Goal: Task Accomplishment & Management: Use online tool/utility

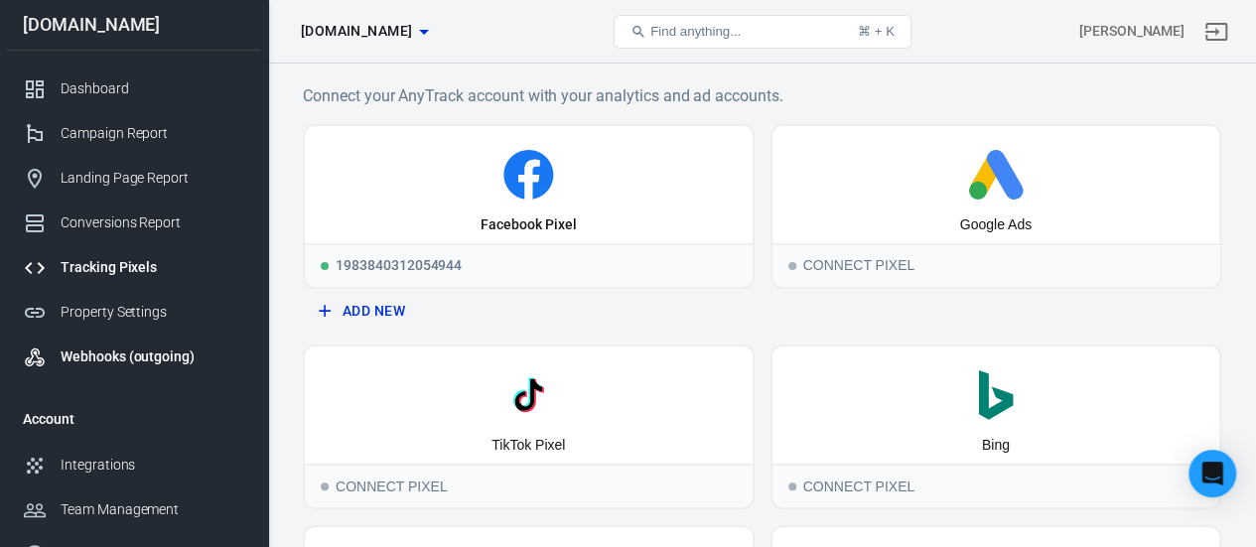
click at [189, 343] on link "Webhooks (outgoing)" at bounding box center [134, 357] width 254 height 45
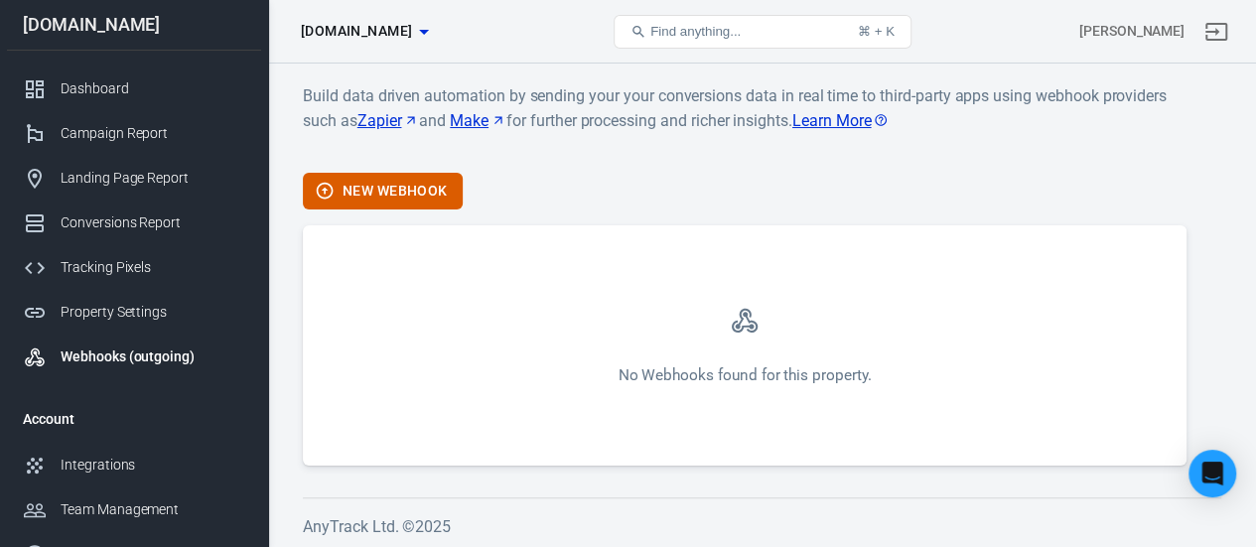
scroll to position [2, 0]
click at [187, 271] on div "Tracking Pixels" at bounding box center [153, 267] width 185 height 21
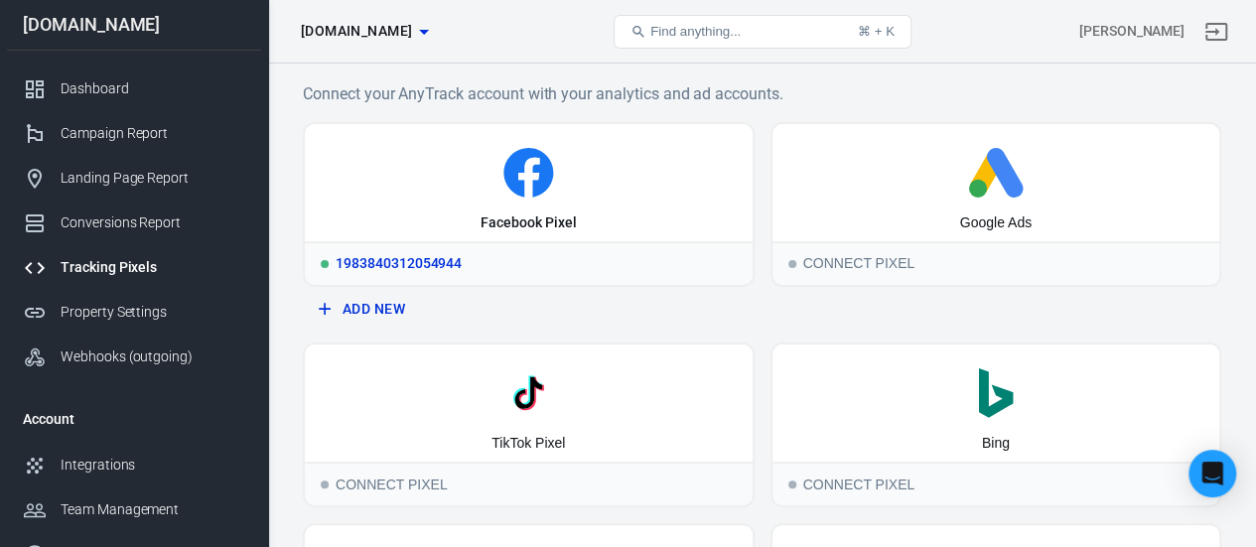
click at [522, 193] on icon at bounding box center [528, 173] width 50 height 50
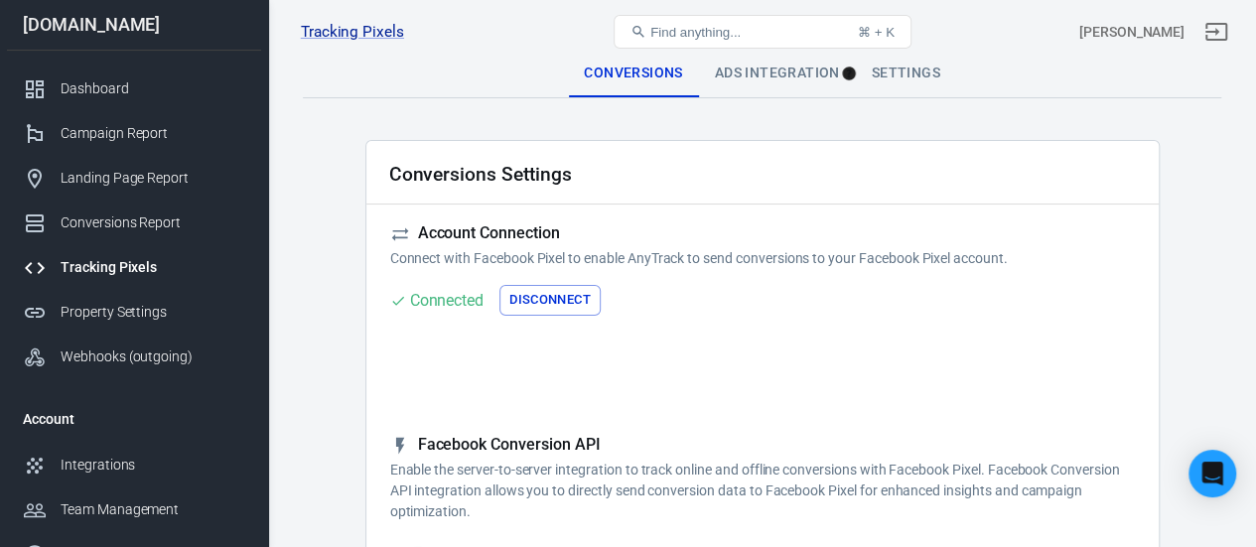
click at [888, 76] on div "Settings" at bounding box center [906, 74] width 100 height 48
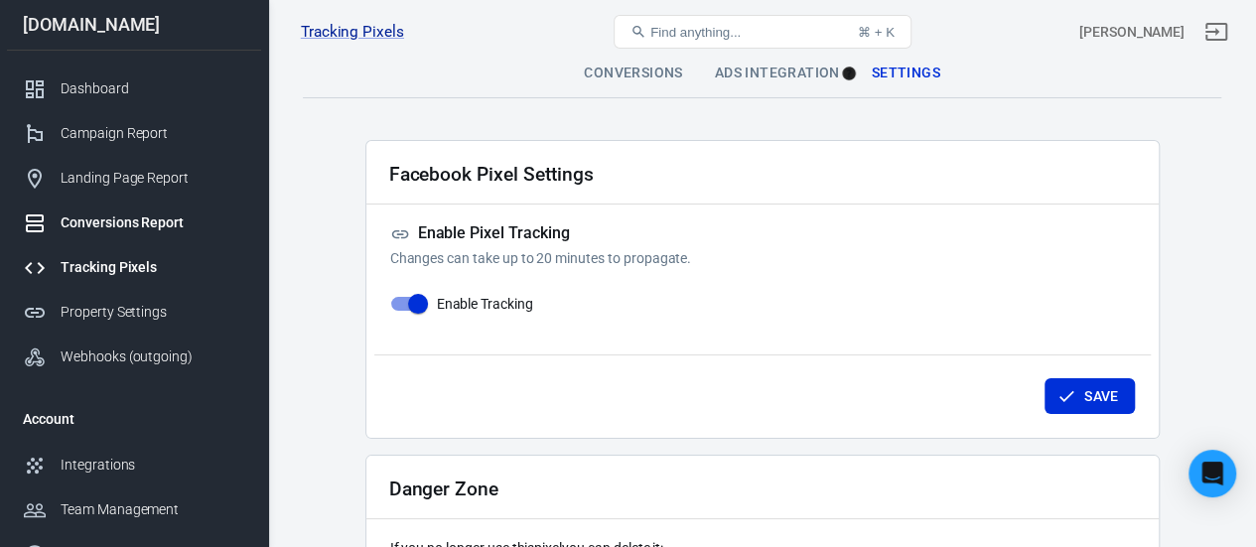
click at [169, 223] on div "Conversions Report" at bounding box center [153, 223] width 185 height 21
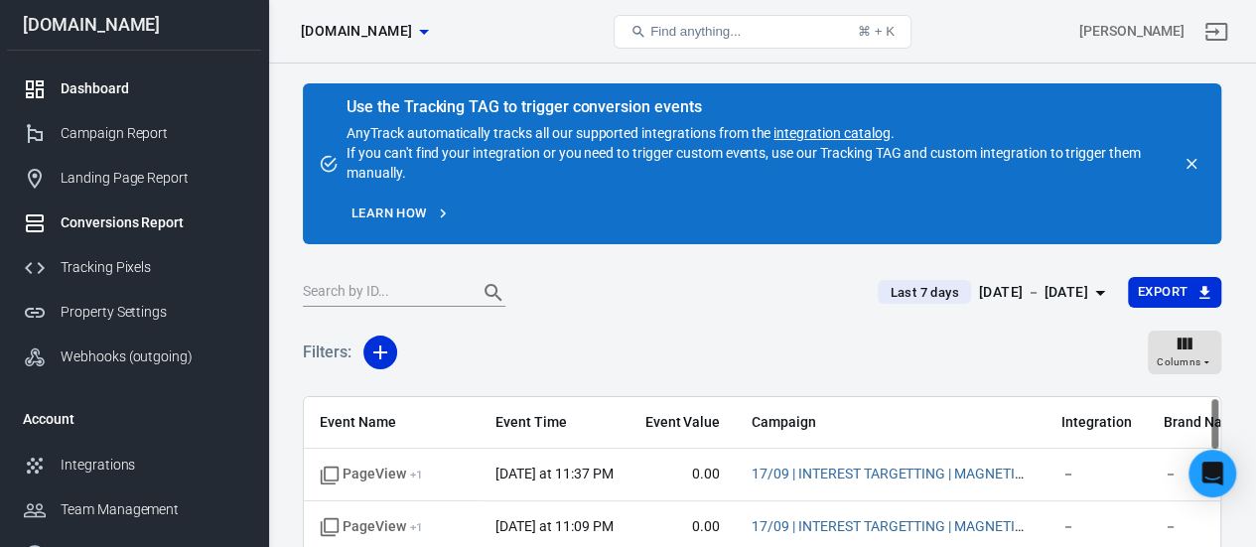
click at [123, 85] on div "Dashboard" at bounding box center [153, 88] width 185 height 21
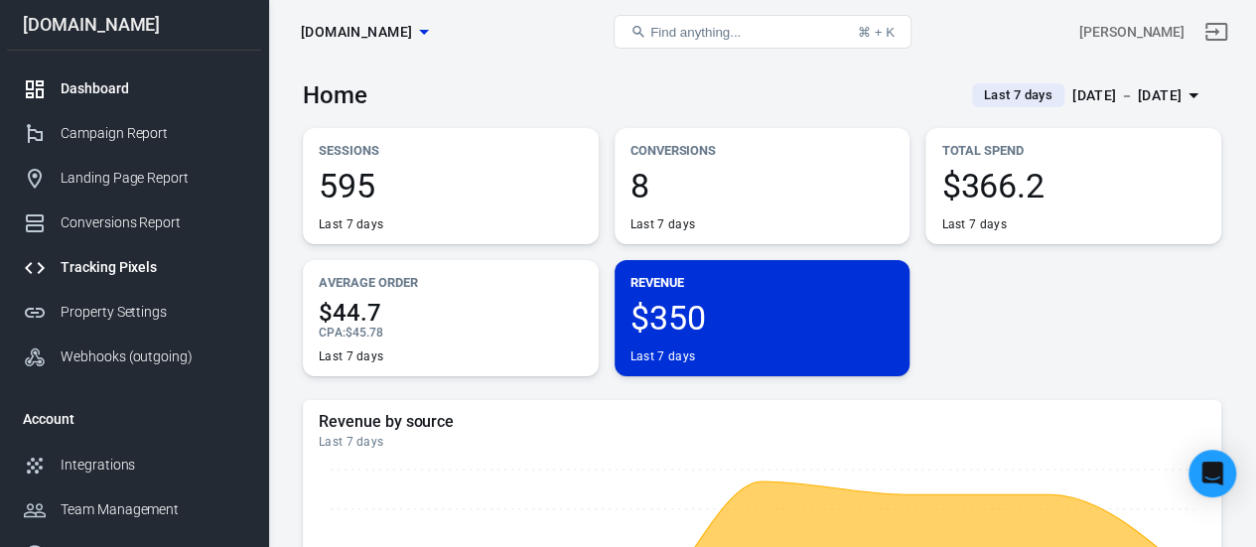
click at [149, 260] on div "Tracking Pixels" at bounding box center [153, 267] width 185 height 21
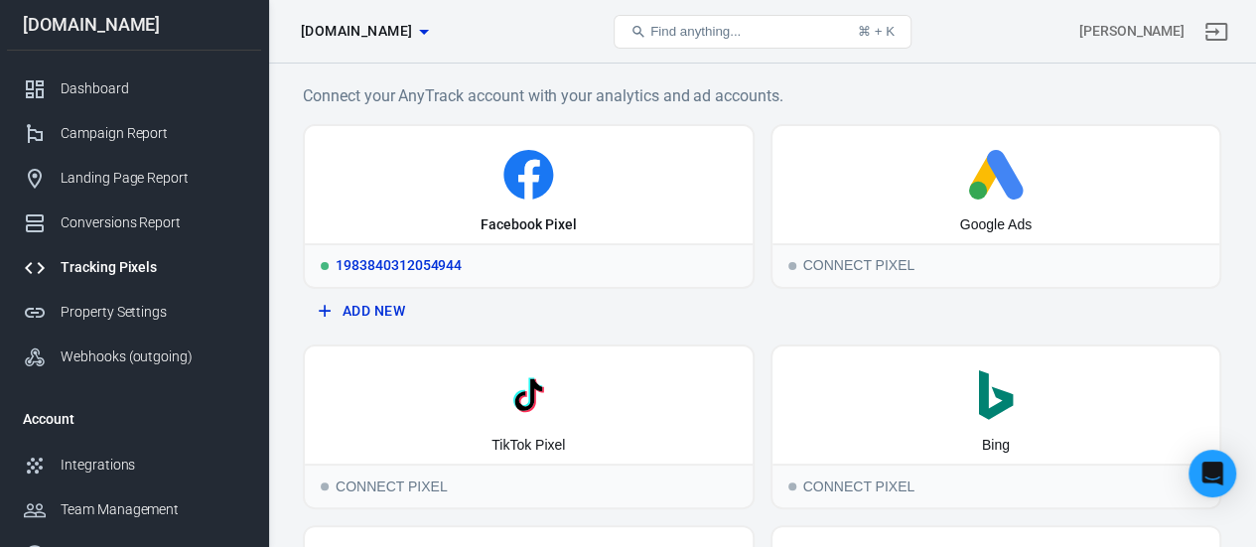
click at [616, 203] on div "Facebook Pixel" at bounding box center [529, 184] width 448 height 117
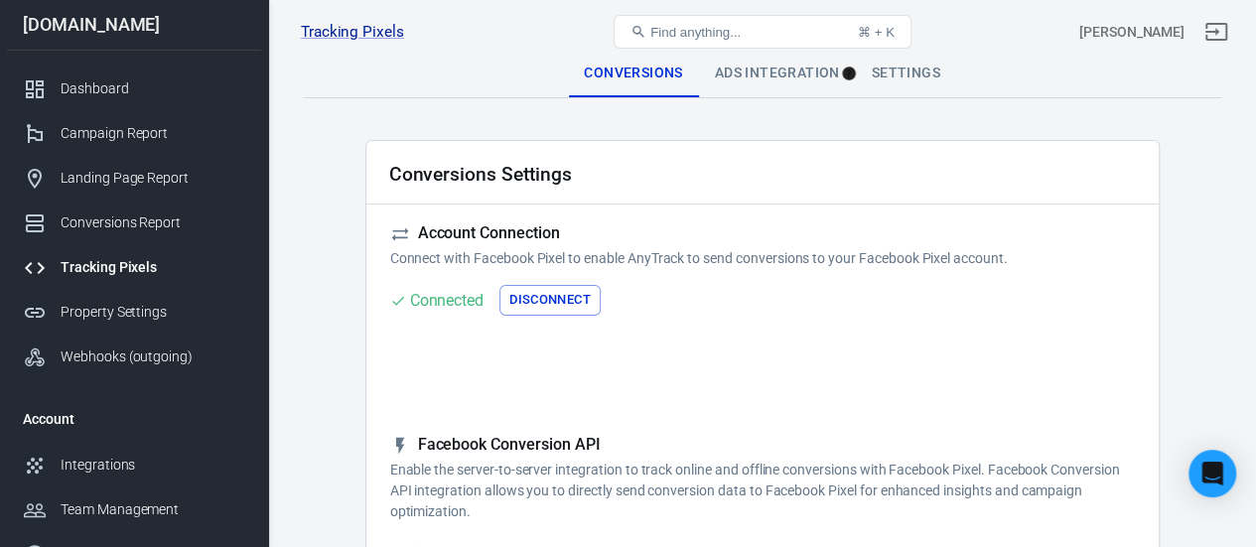
click at [157, 269] on div "Tracking Pixels" at bounding box center [153, 267] width 185 height 21
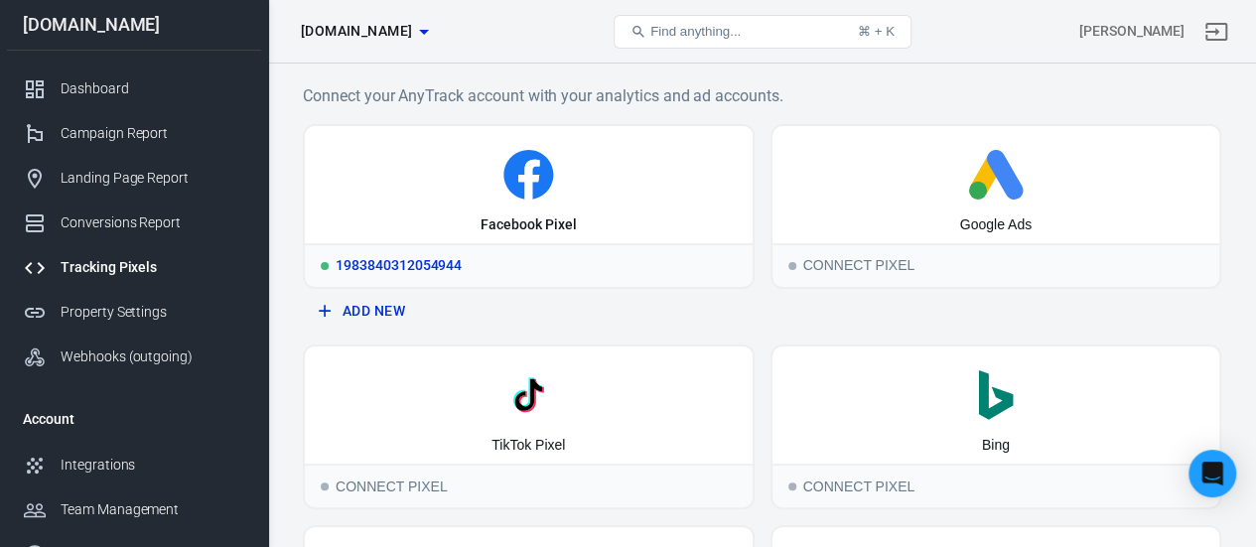
click at [386, 265] on div "1983840312054944" at bounding box center [529, 265] width 448 height 44
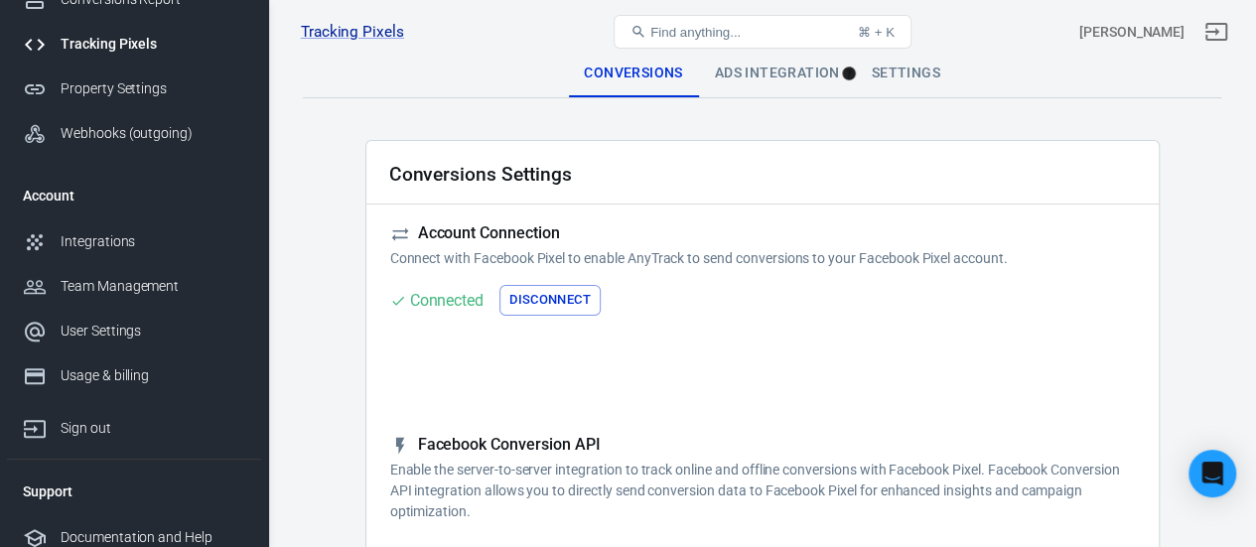
scroll to position [235, 0]
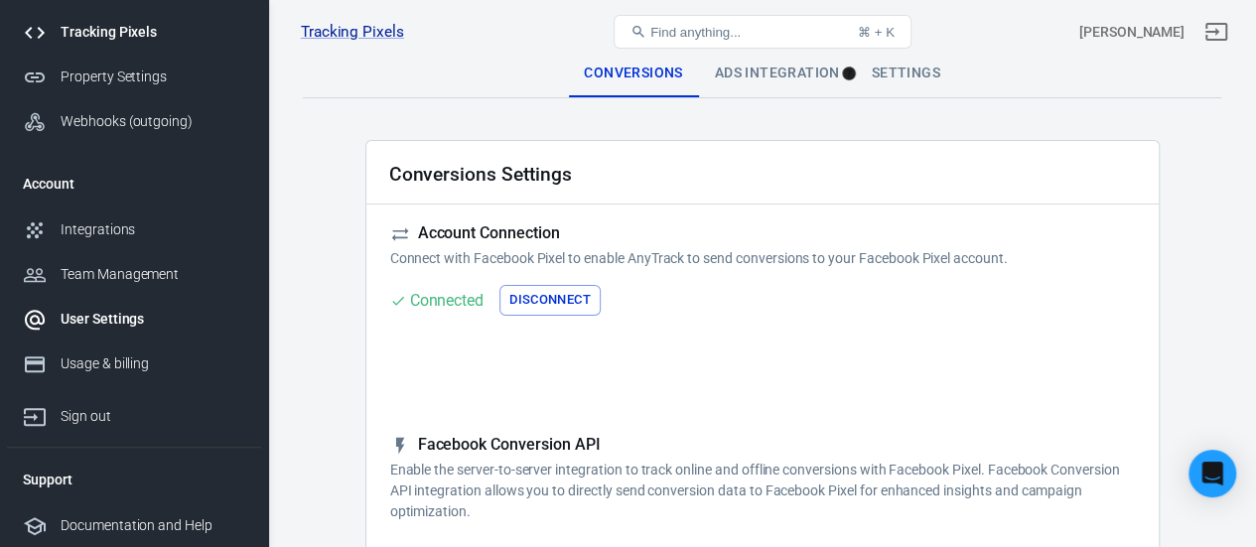
click at [124, 318] on div "User Settings" at bounding box center [153, 319] width 185 height 21
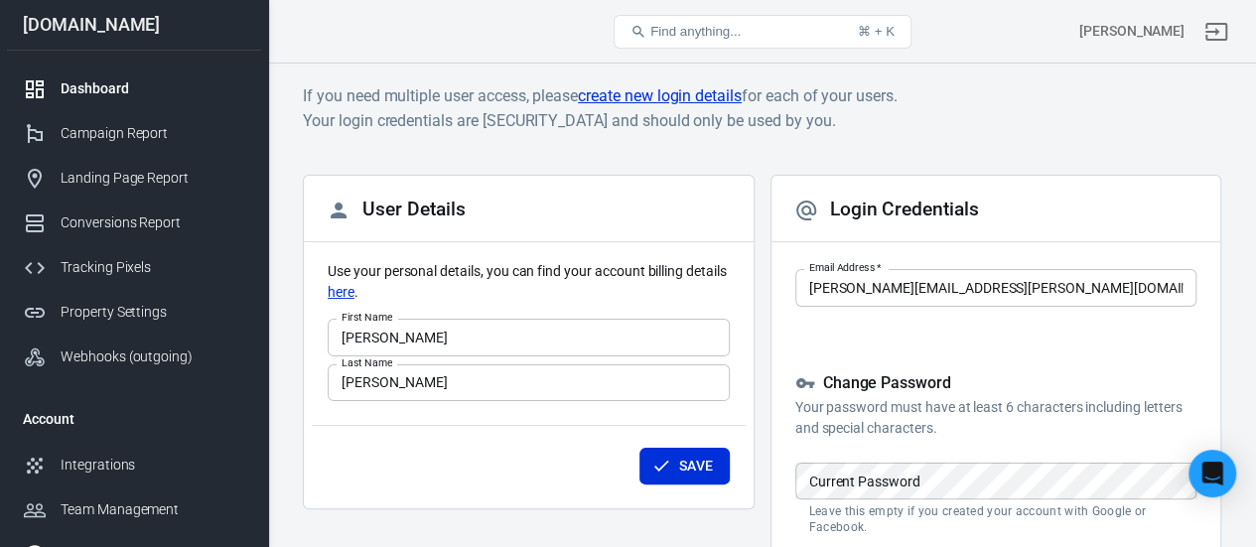
click at [97, 78] on div "Dashboard" at bounding box center [153, 88] width 185 height 21
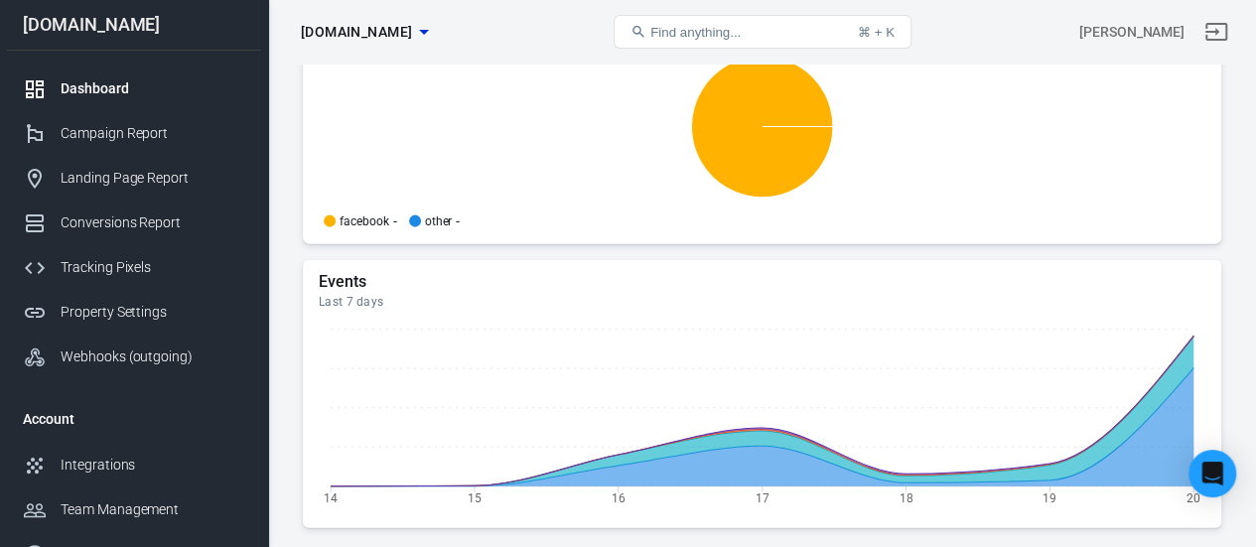
scroll to position [2324, 0]
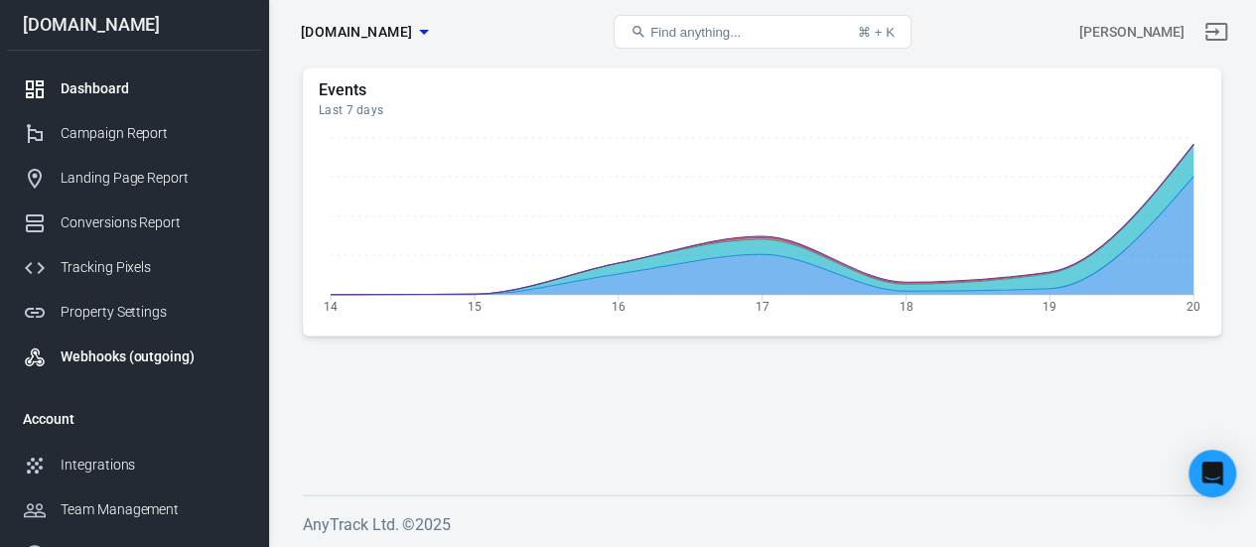
click at [209, 366] on link "Webhooks (outgoing)" at bounding box center [134, 357] width 254 height 45
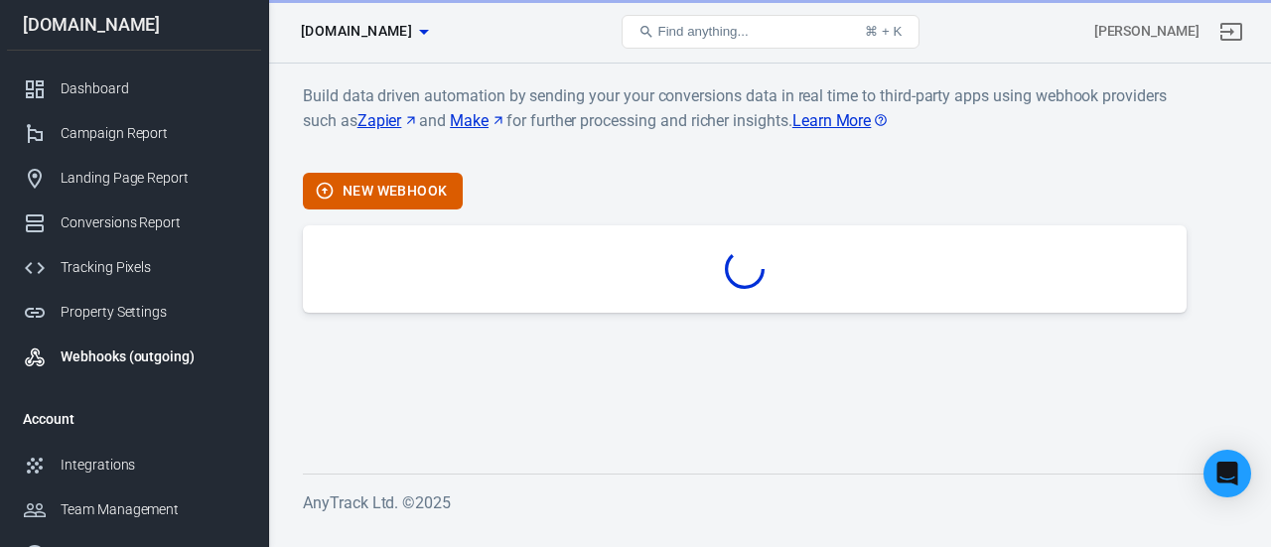
click at [209, 366] on link "Webhooks (outgoing)" at bounding box center [134, 357] width 254 height 45
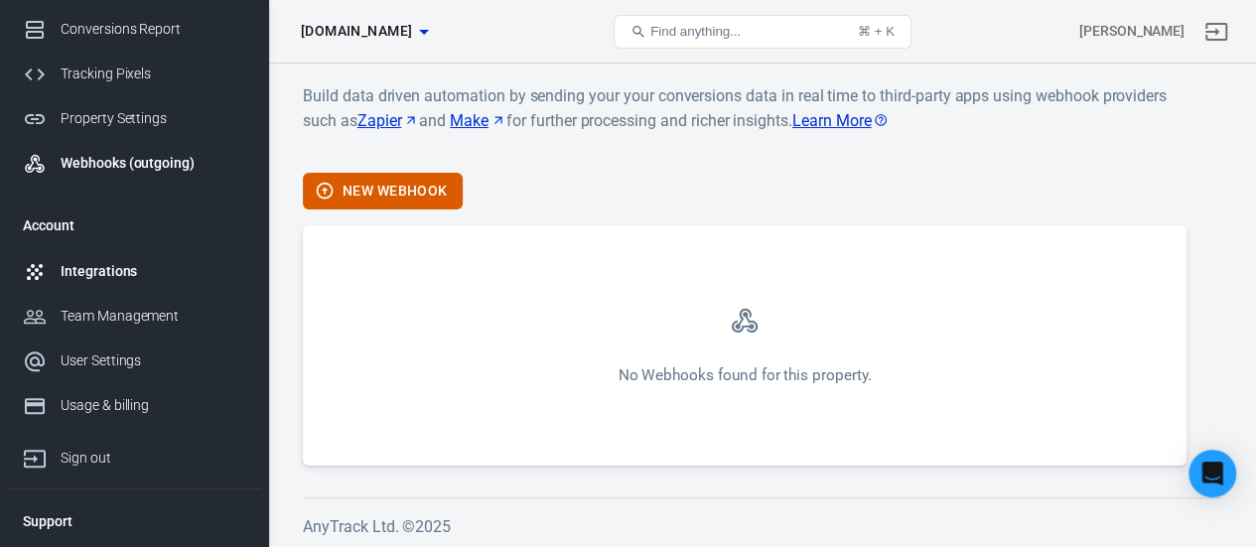
click at [193, 279] on div "Integrations" at bounding box center [153, 271] width 185 height 21
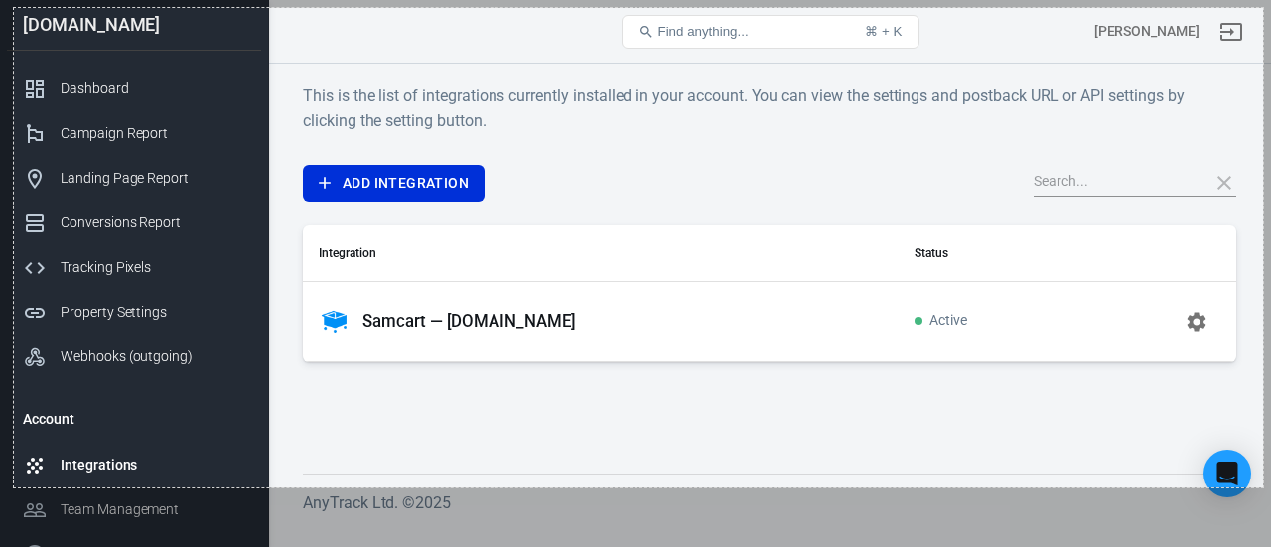
drag, startPoint x: 14, startPoint y: 8, endPoint x: 1257, endPoint y: 515, distance: 1342.9
click at [1255, 515] on div "1258 X 483" at bounding box center [635, 273] width 1271 height 547
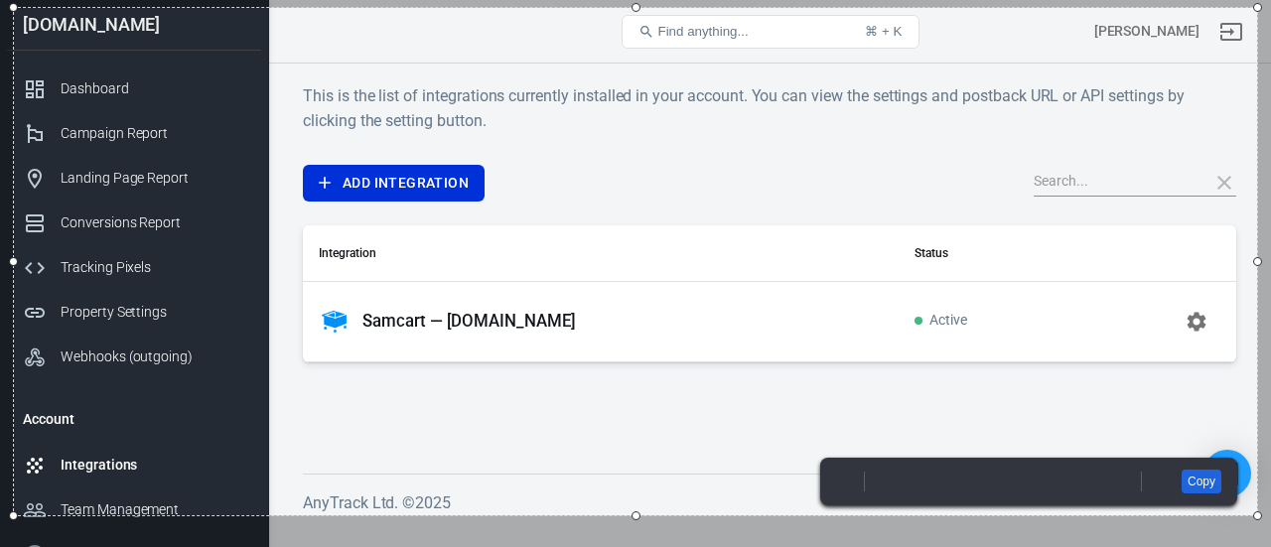
click at [1200, 482] on link "Copy" at bounding box center [1202, 482] width 40 height 24
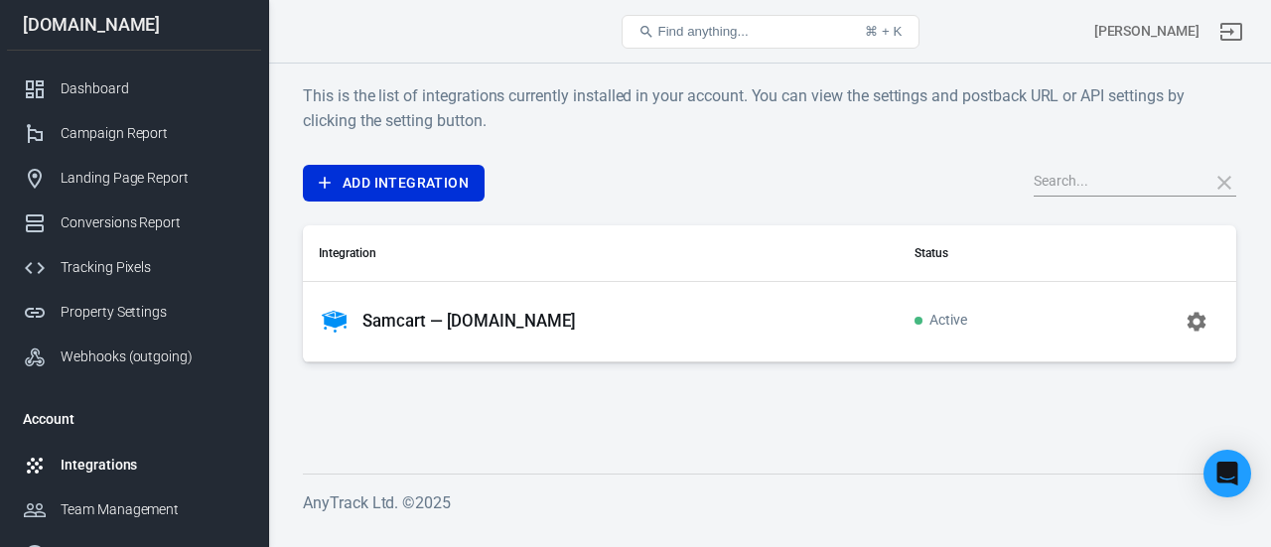
click at [494, 325] on p "Samcart — [DOMAIN_NAME]" at bounding box center [469, 321] width 214 height 21
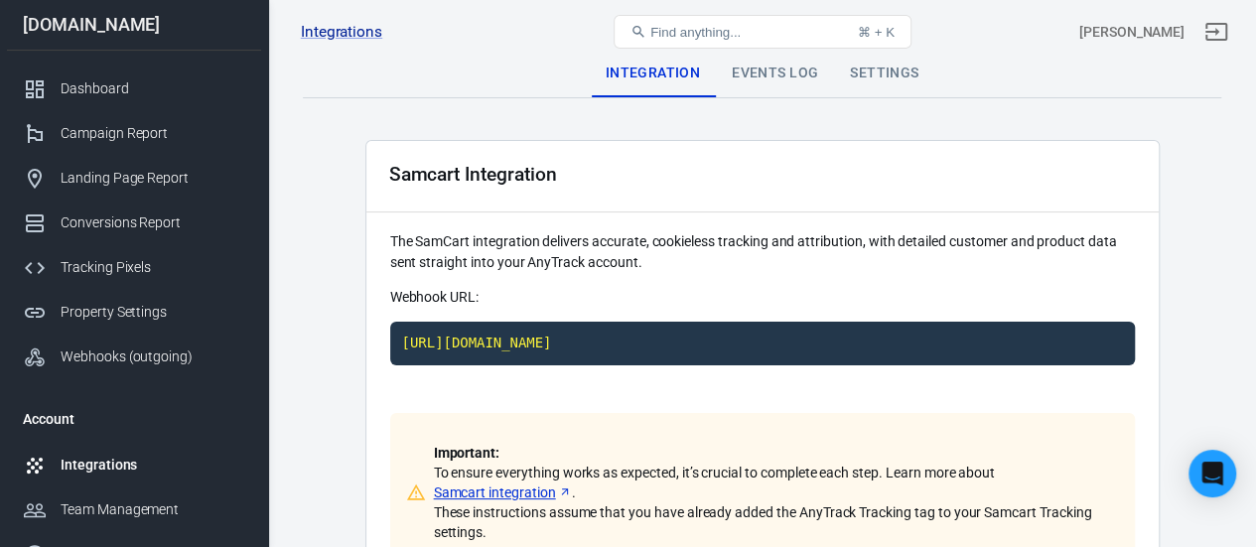
scroll to position [2, 0]
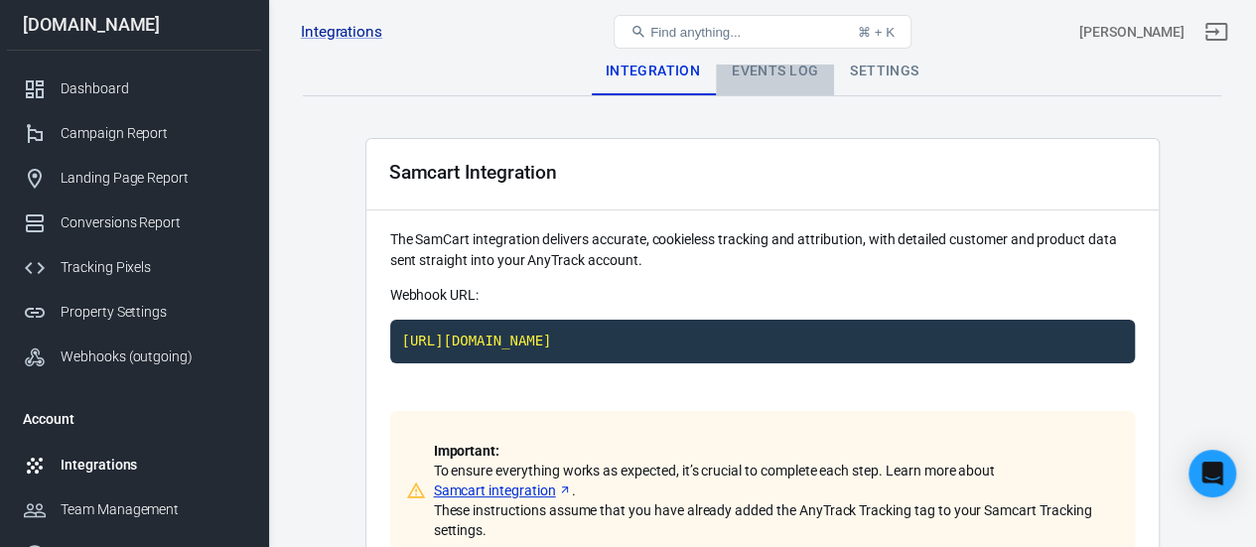
click at [781, 72] on div "Events Log" at bounding box center [775, 72] width 118 height 48
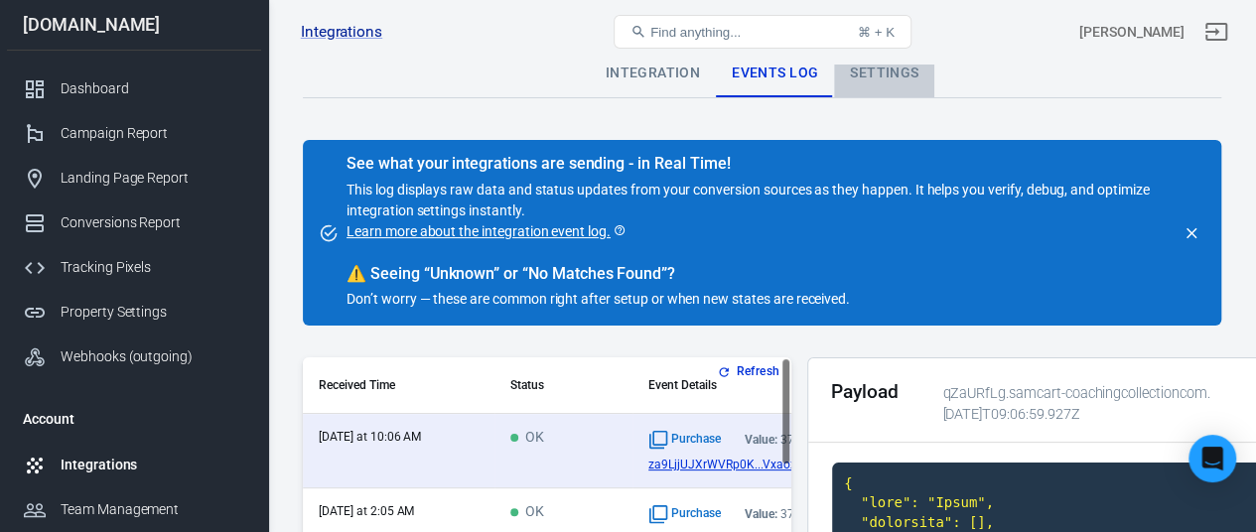
click at [869, 72] on div "Settings" at bounding box center [884, 74] width 100 height 48
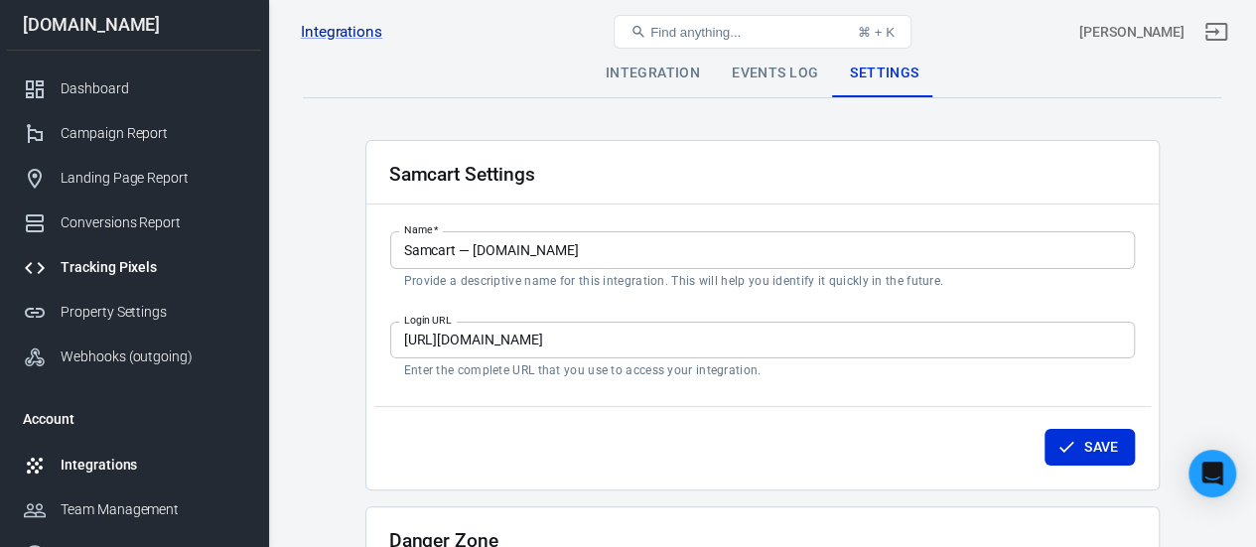
click at [180, 271] on div "Tracking Pixels" at bounding box center [153, 267] width 185 height 21
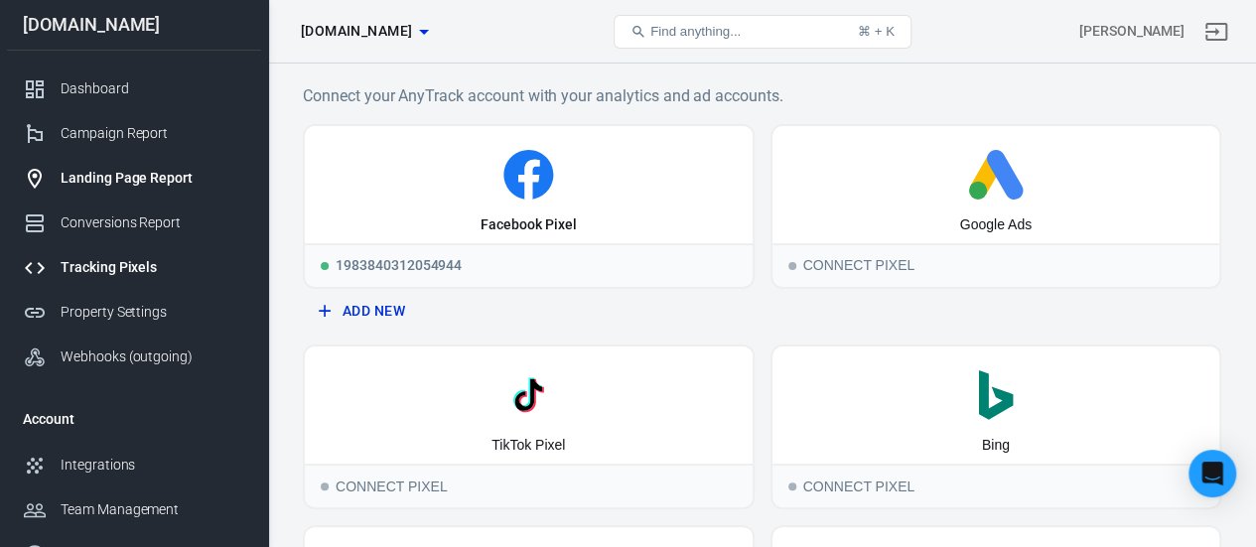
click at [197, 171] on div "Landing Page Report" at bounding box center [153, 178] width 185 height 21
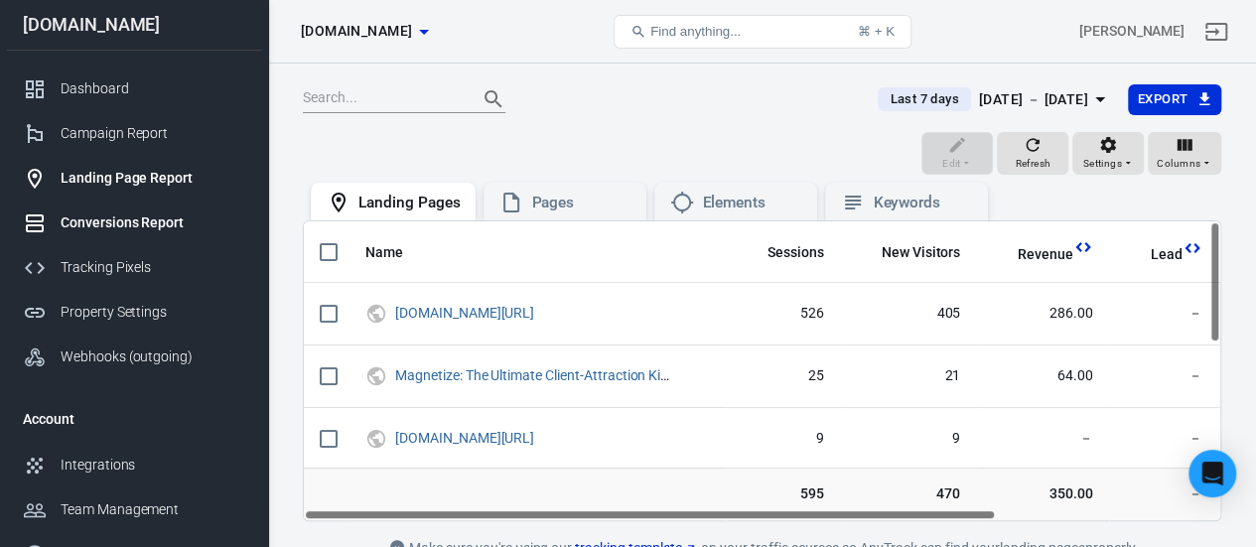
click at [197, 225] on div "Conversions Report" at bounding box center [153, 223] width 185 height 21
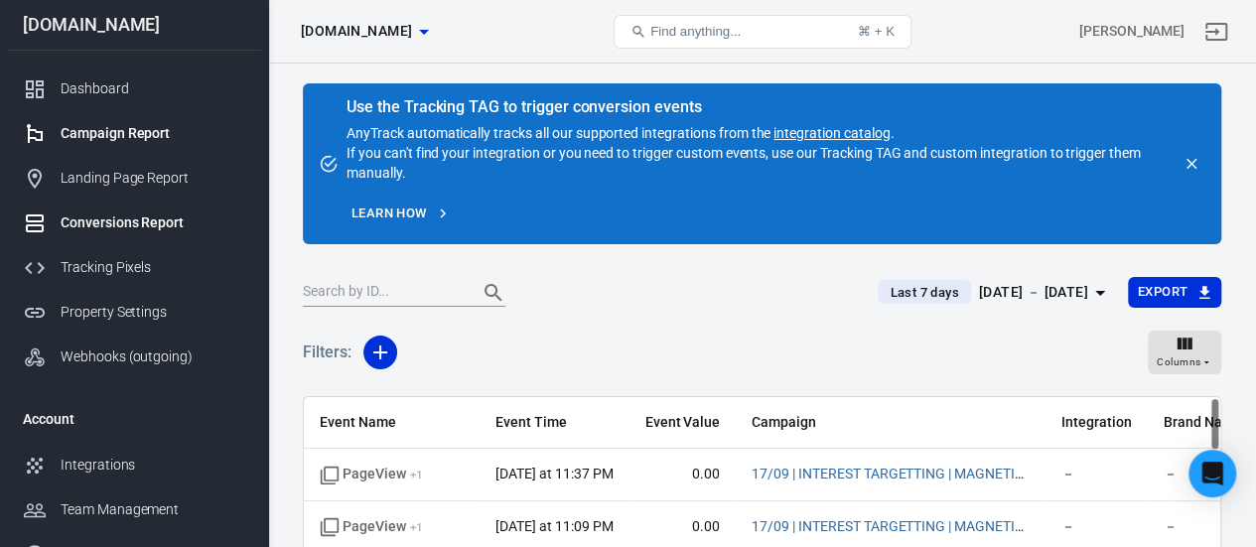
click at [170, 128] on div "Campaign Report" at bounding box center [153, 133] width 185 height 21
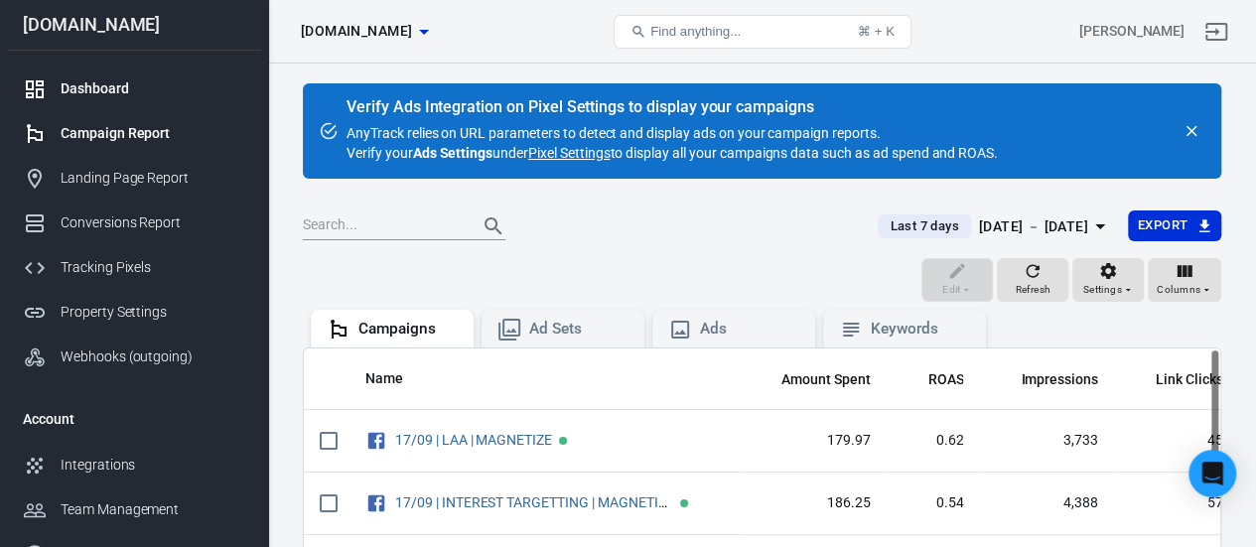
click at [147, 87] on div "Dashboard" at bounding box center [153, 88] width 185 height 21
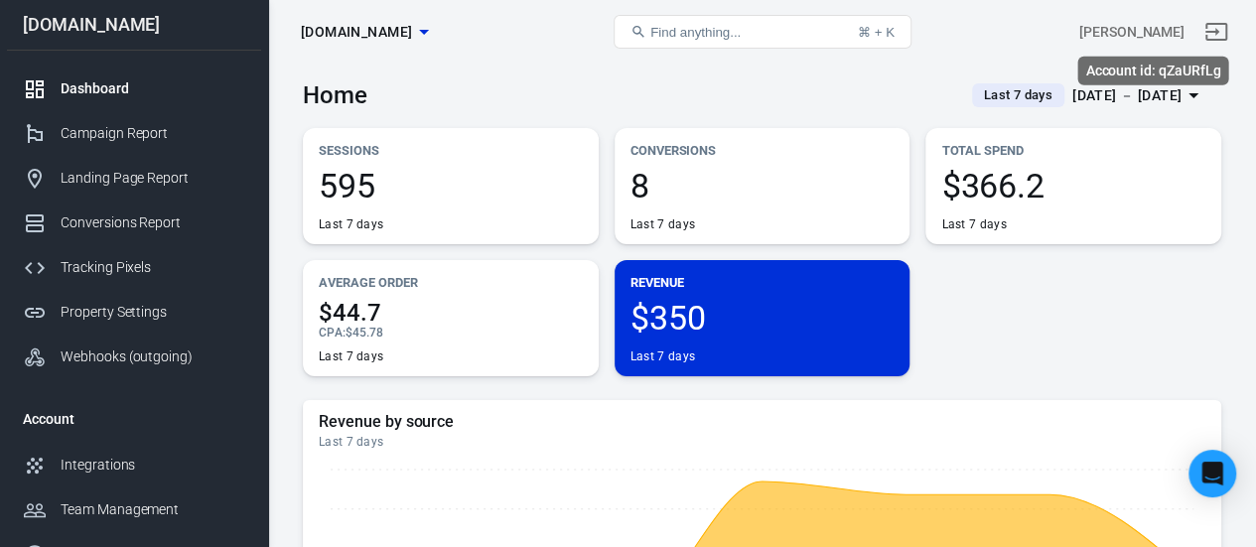
click at [1180, 31] on div "[PERSON_NAME]" at bounding box center [1131, 32] width 105 height 21
click at [694, 27] on span "Find anything..." at bounding box center [695, 32] width 90 height 15
click at [737, 30] on span "Find anything..." at bounding box center [695, 32] width 90 height 15
click at [645, 33] on icon at bounding box center [639, 32] width 12 height 12
click at [832, 31] on button "Find anything... ⌘ + K" at bounding box center [763, 32] width 298 height 34
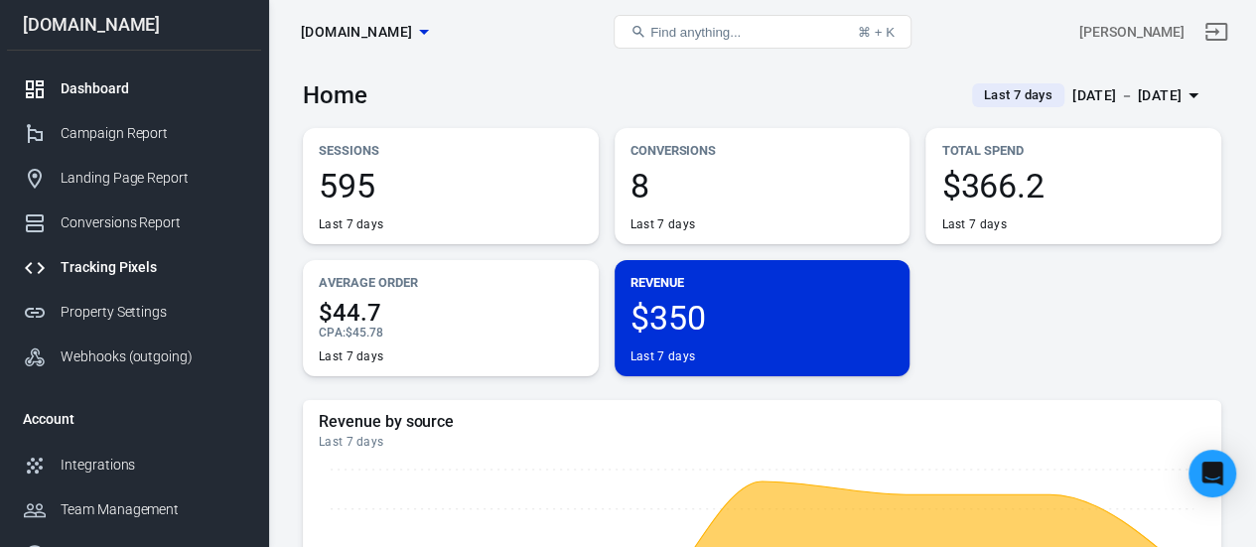
click at [125, 269] on div "Tracking Pixels" at bounding box center [153, 267] width 185 height 21
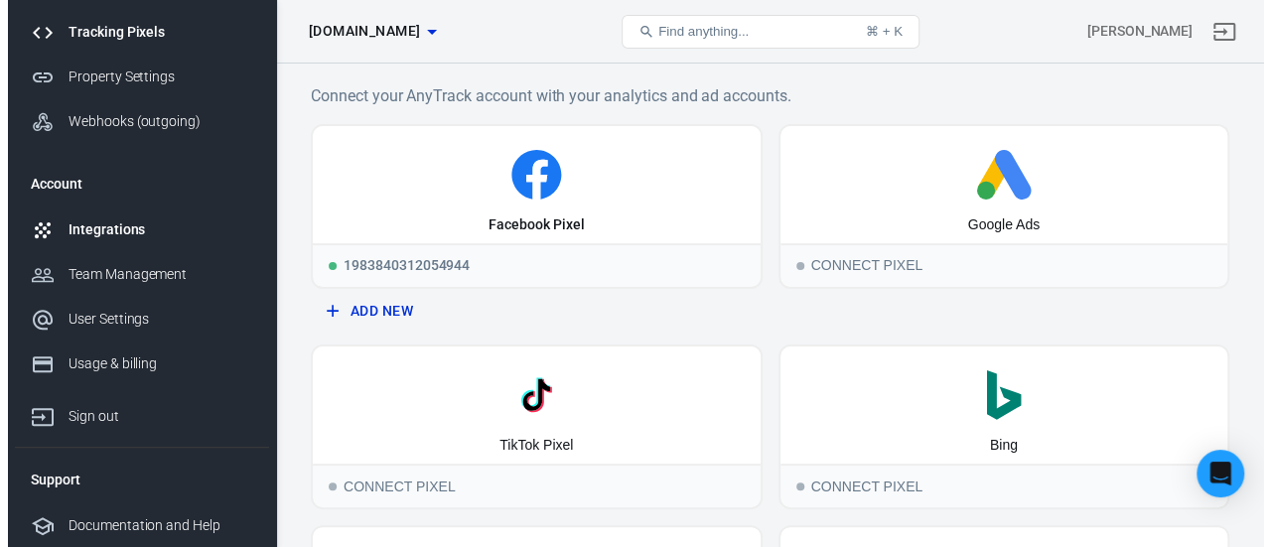
scroll to position [233, 0]
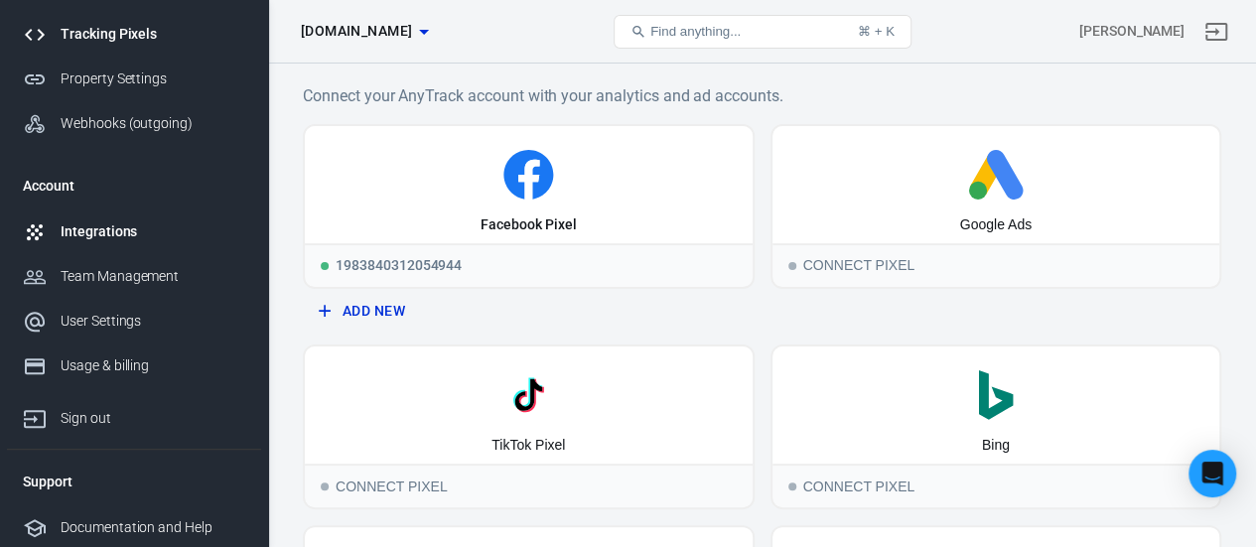
click at [113, 228] on div "Integrations" at bounding box center [153, 231] width 185 height 21
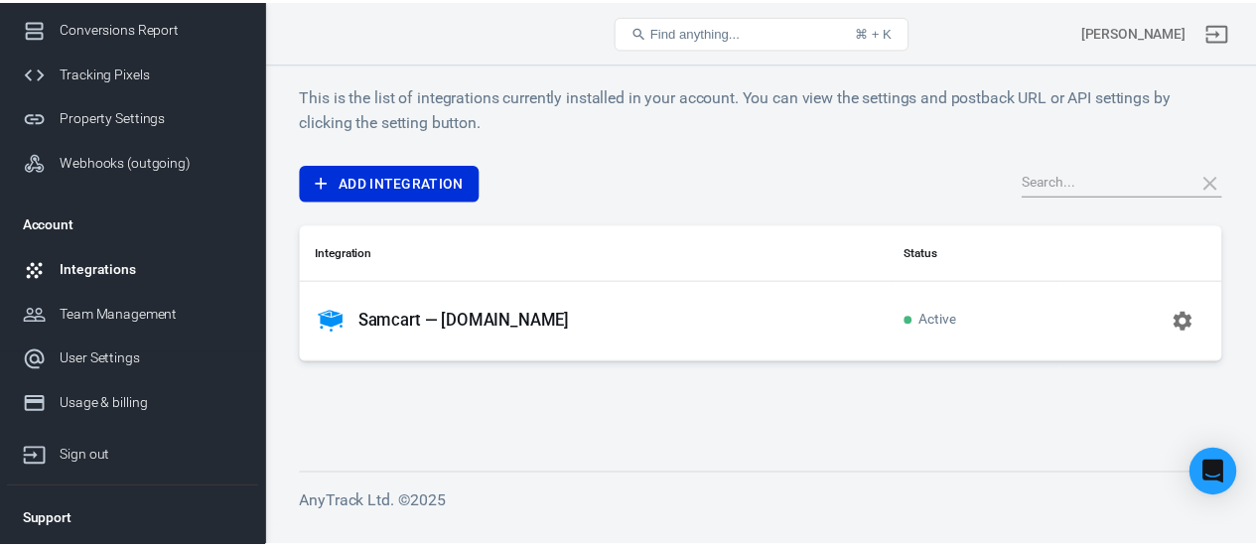
scroll to position [208, 0]
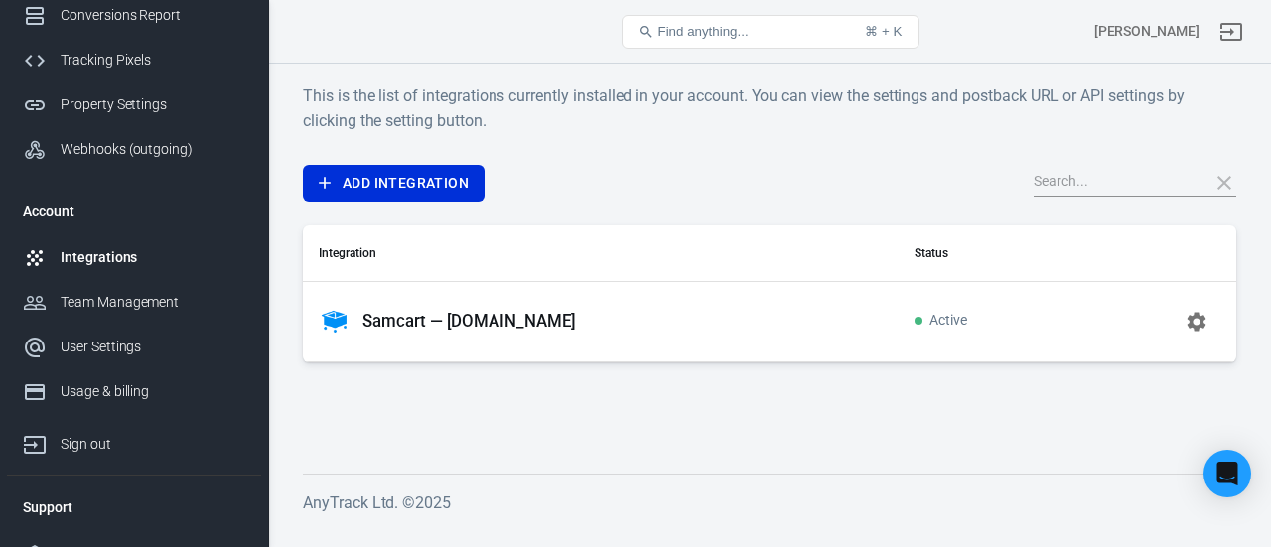
click at [185, 479] on div "[DOMAIN_NAME] Dashboard Campaign Report Landing Page Report Conversions Report …" at bounding box center [134, 273] width 269 height 547
click at [187, 360] on link "User Settings" at bounding box center [134, 347] width 254 height 45
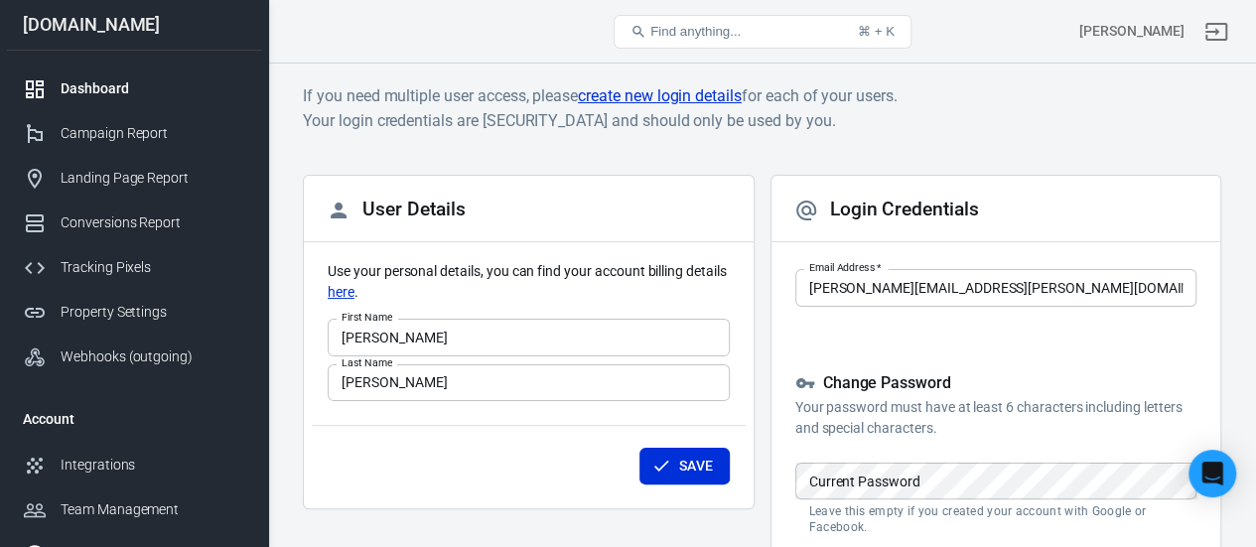
click at [127, 82] on div "Dashboard" at bounding box center [153, 88] width 185 height 21
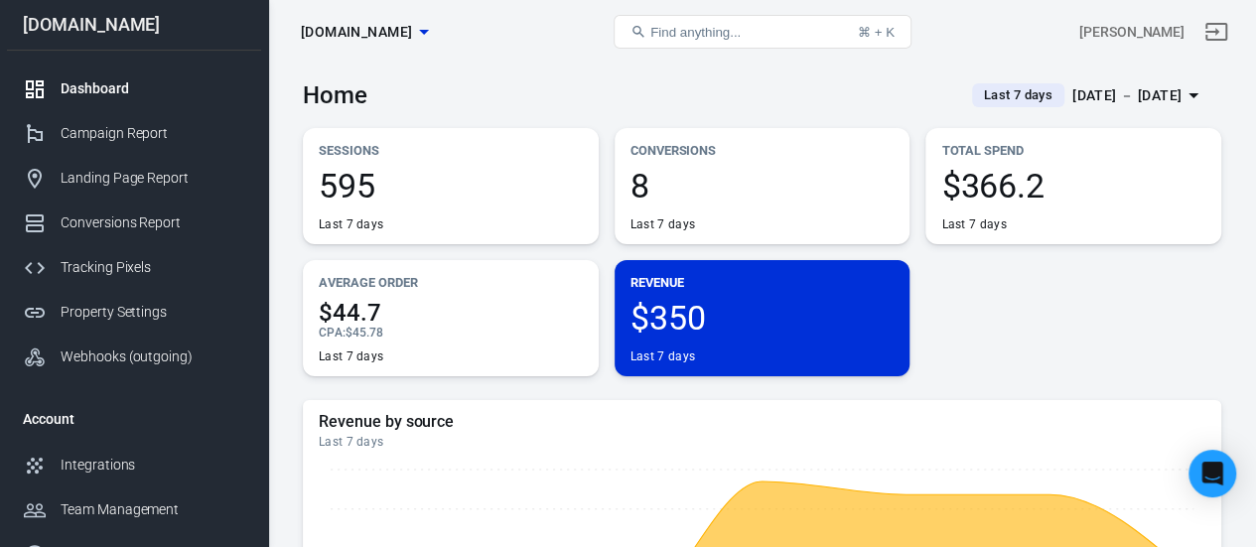
click at [741, 27] on span "Find anything..." at bounding box center [695, 32] width 90 height 15
click at [640, 22] on button "Find anything... ⌘ + K" at bounding box center [763, 32] width 298 height 34
click at [403, 30] on span "[DOMAIN_NAME]" at bounding box center [356, 32] width 111 height 25
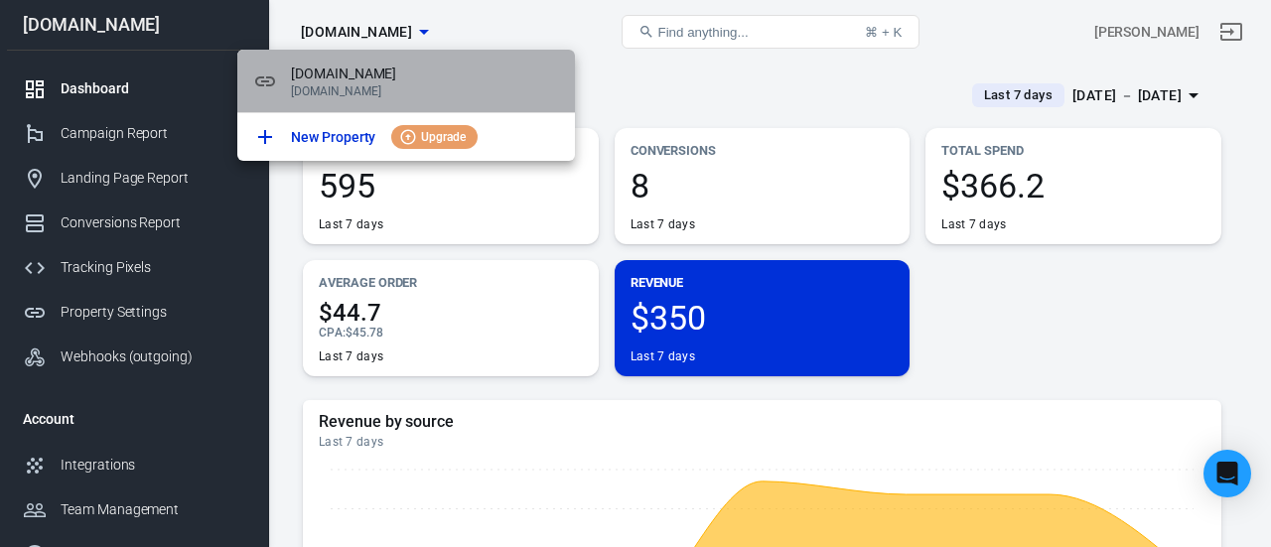
click at [265, 72] on icon at bounding box center [265, 82] width 24 height 24
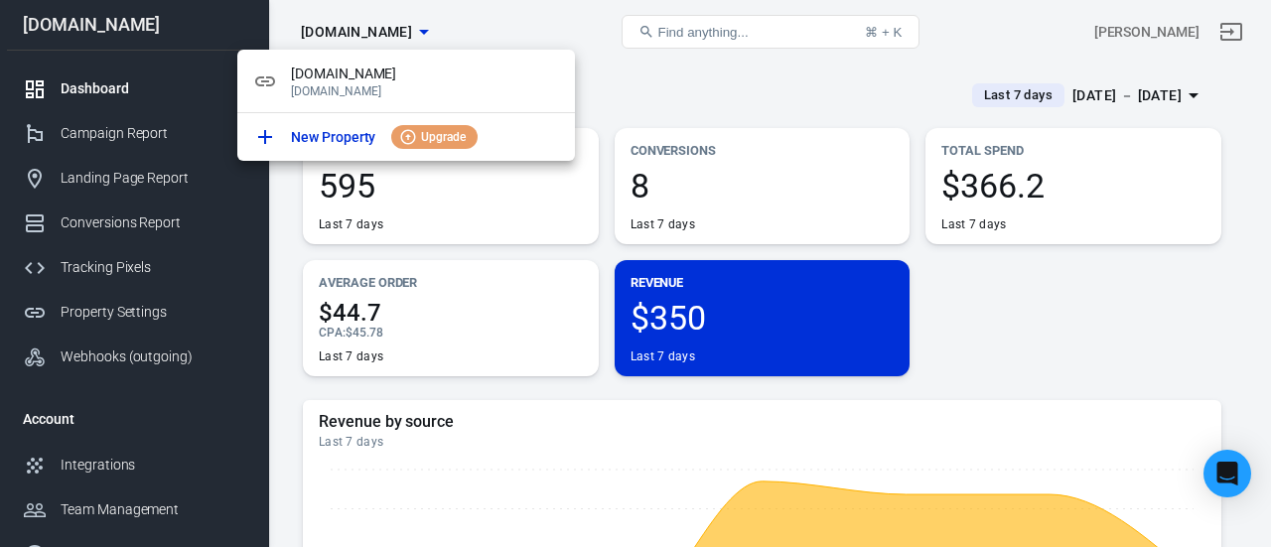
click at [656, 82] on div at bounding box center [635, 273] width 1271 height 547
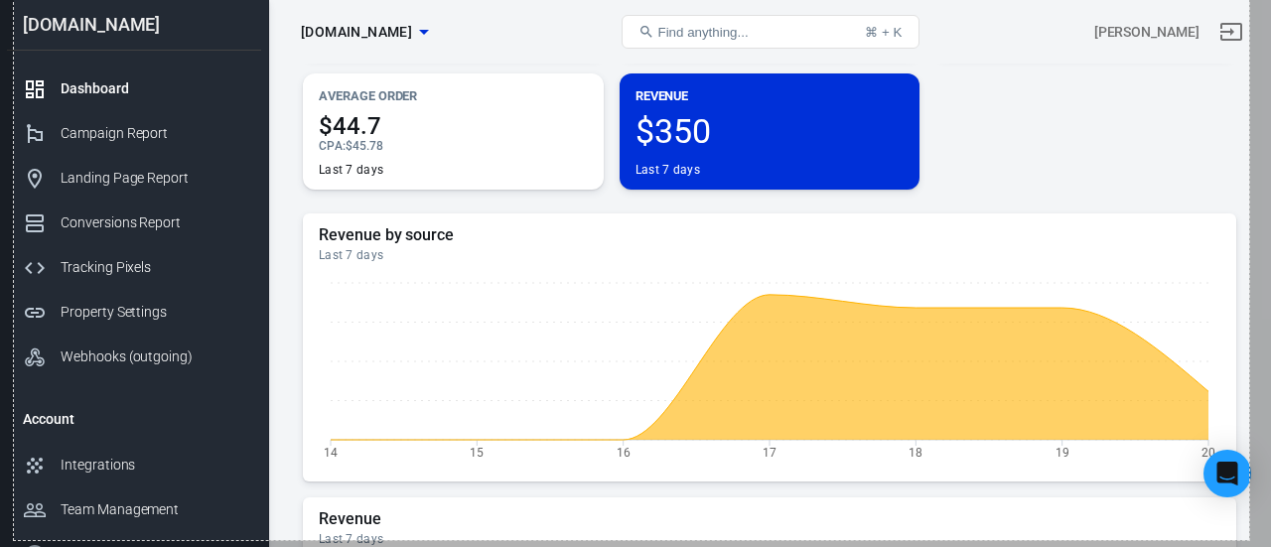
scroll to position [298, 0]
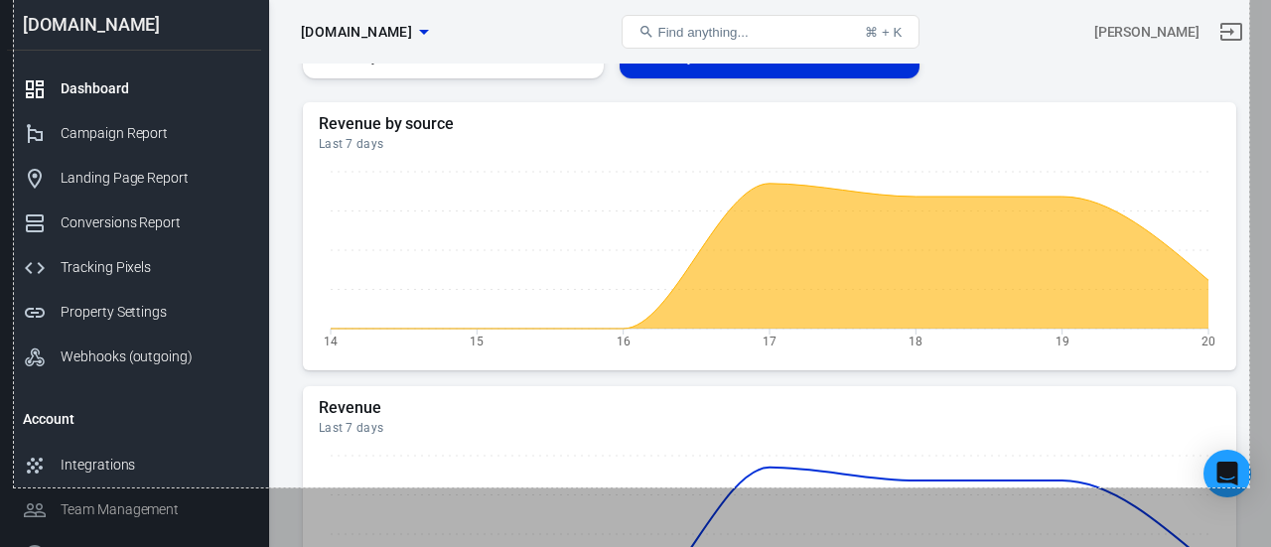
drag, startPoint x: 14, startPoint y: 6, endPoint x: 1251, endPoint y: 594, distance: 1369.9
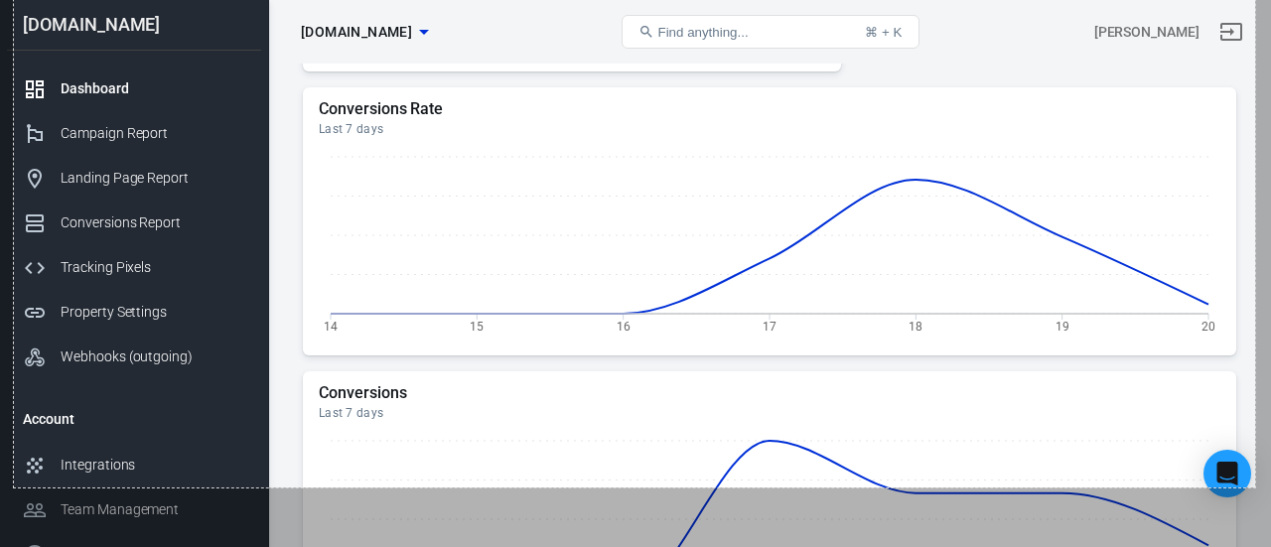
scroll to position [1297, 0]
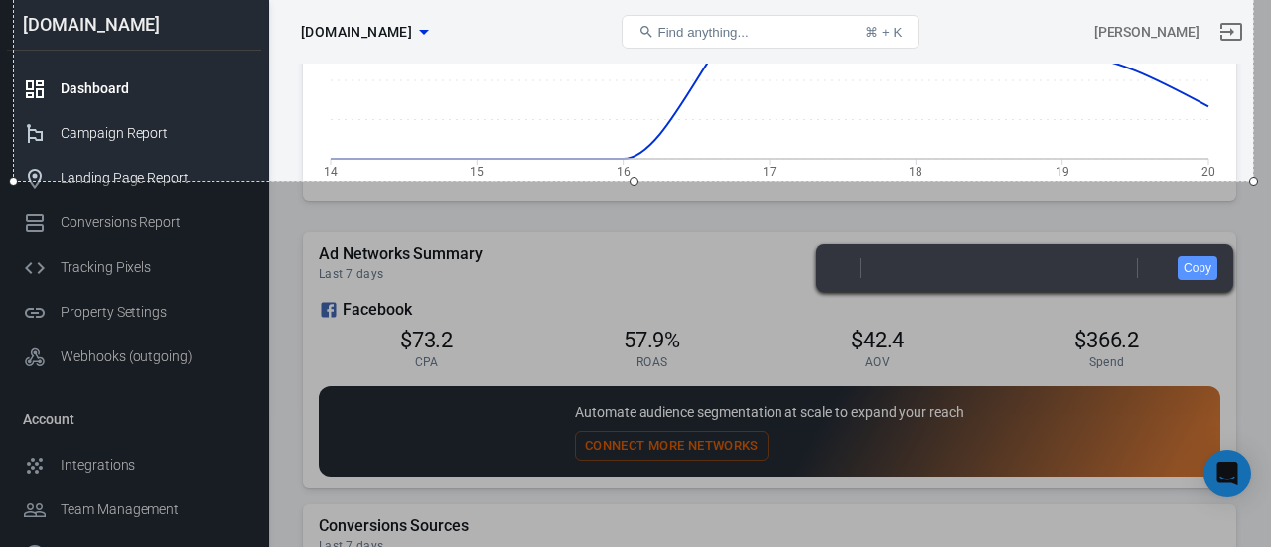
scroll to position [1602, 0]
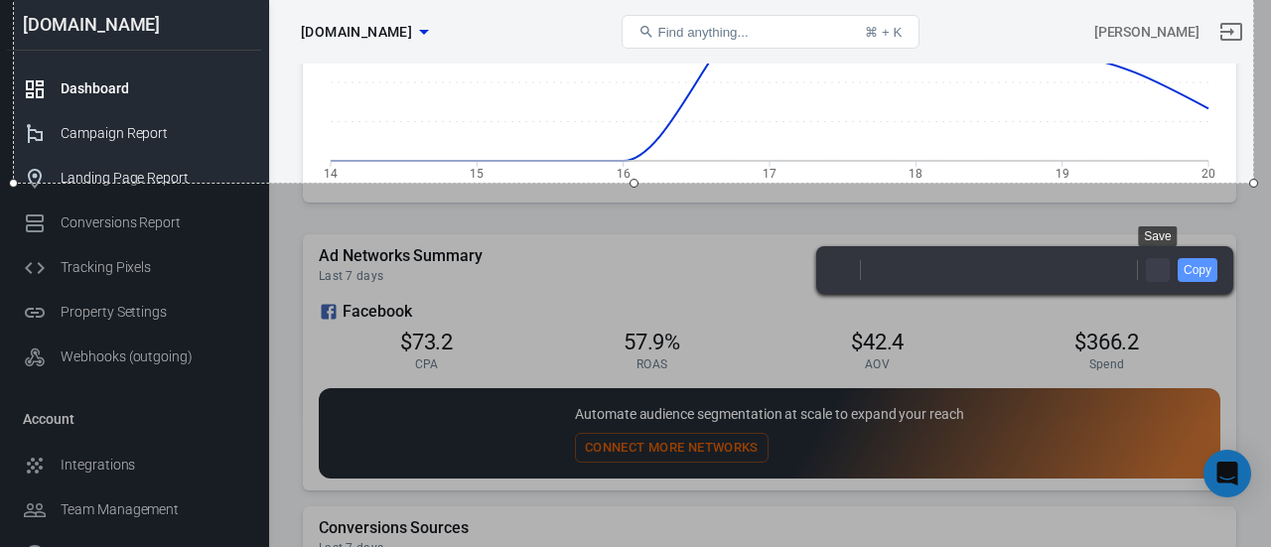
click at [1159, 269] on link "Save" at bounding box center [1158, 270] width 24 height 24
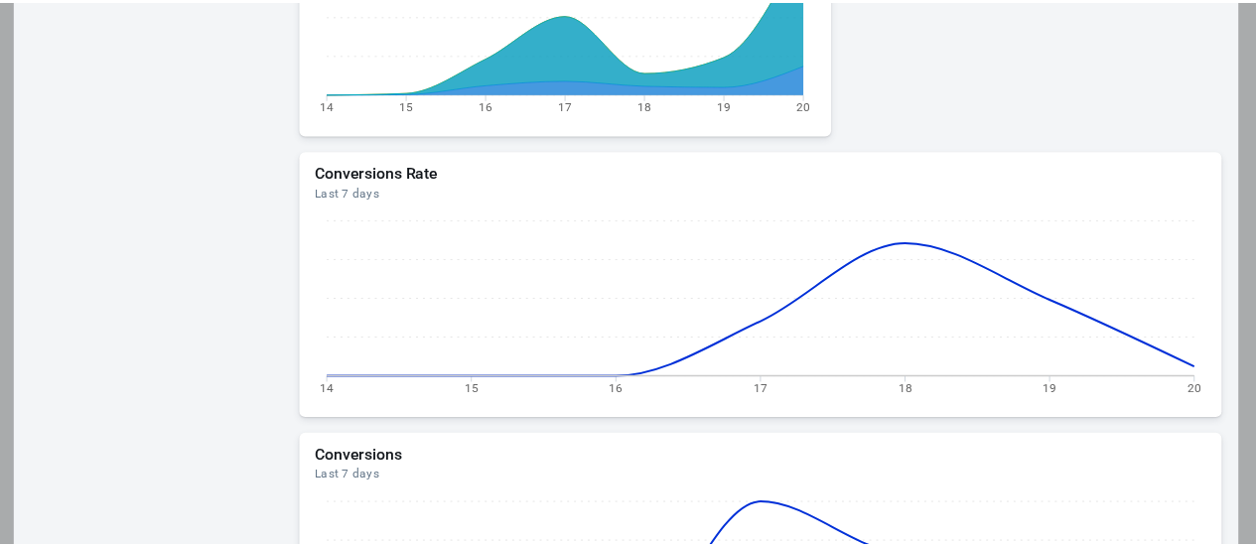
scroll to position [1237, 0]
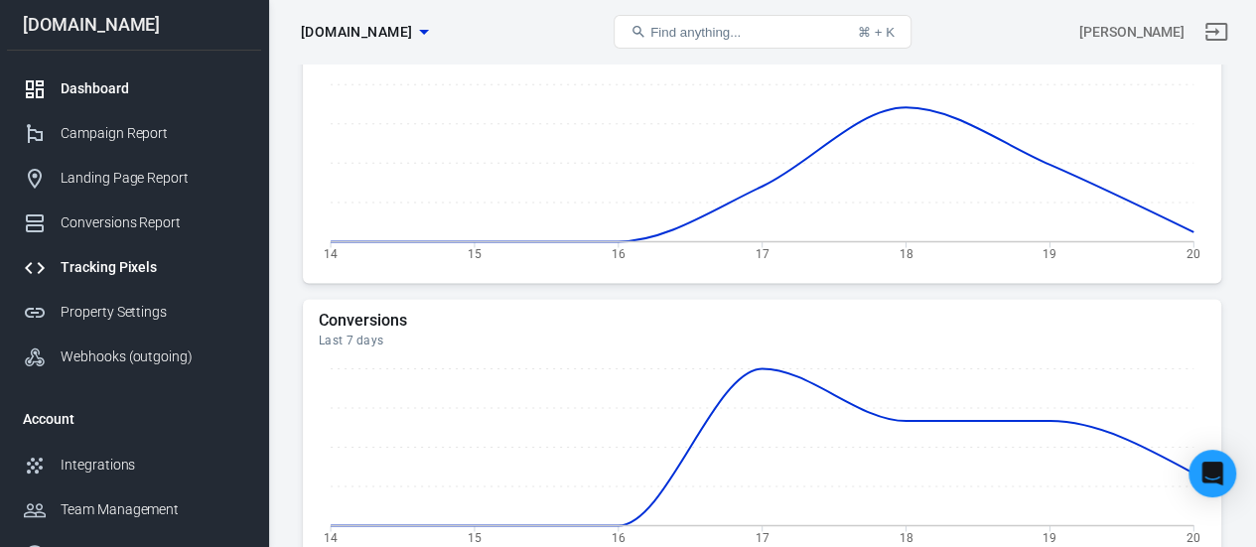
click at [120, 261] on div "Tracking Pixels" at bounding box center [153, 267] width 185 height 21
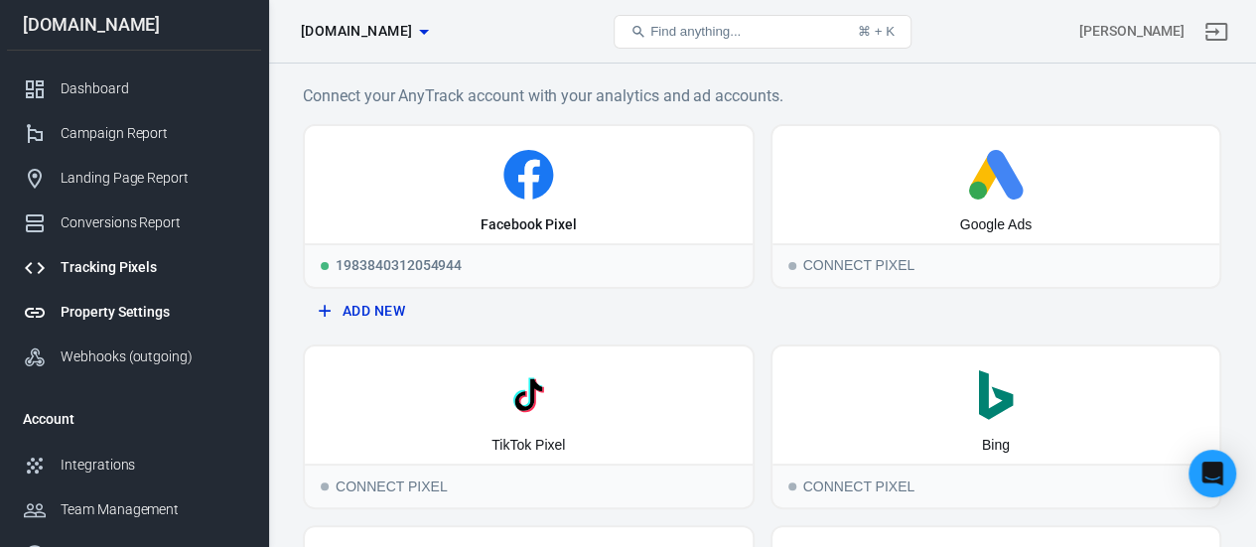
click at [165, 313] on div "Property Settings" at bounding box center [153, 312] width 185 height 21
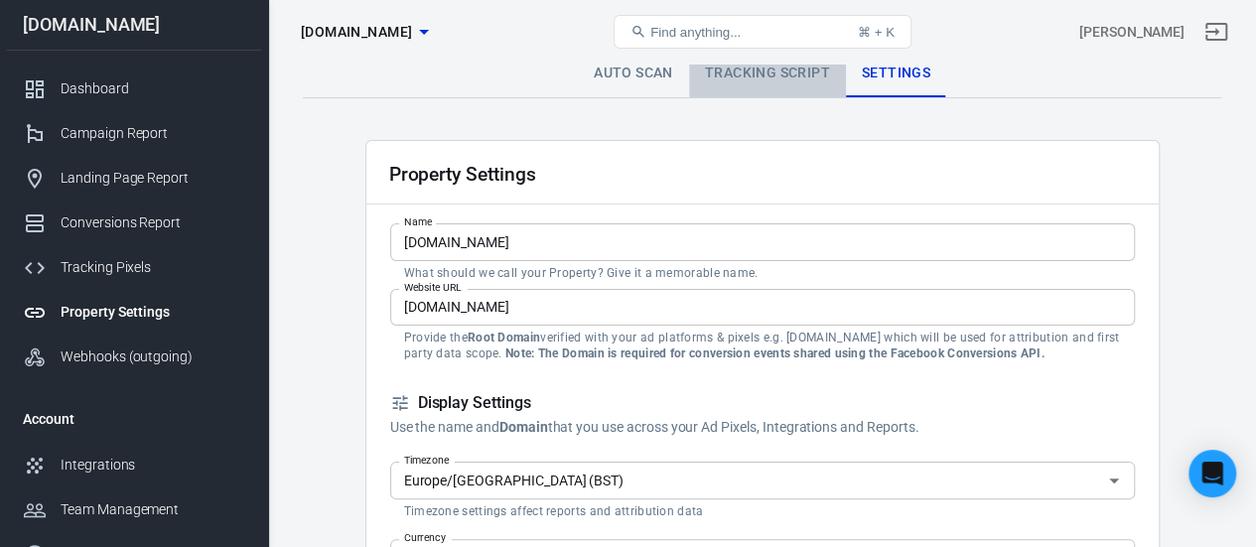
click at [774, 80] on link "Tracking Script" at bounding box center [767, 74] width 157 height 48
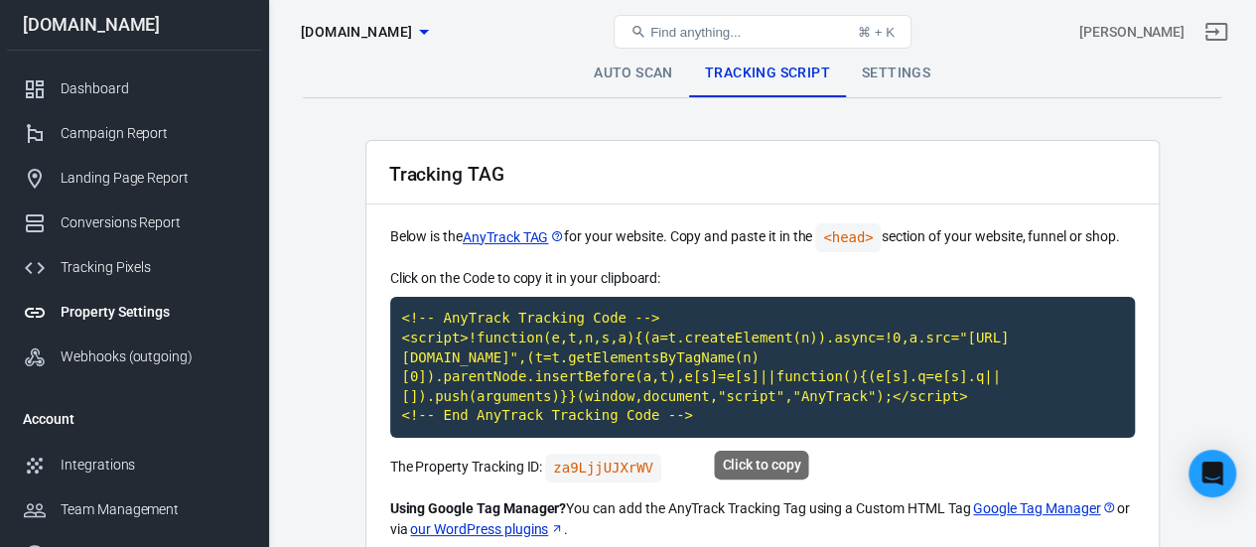
click at [586, 357] on code "<!-- AnyTrack Tracking Code --> <script>!function(e,t,n,s,a){(a=t.createElement…" at bounding box center [762, 367] width 745 height 141
click at [163, 247] on link "Tracking Pixels" at bounding box center [134, 267] width 254 height 45
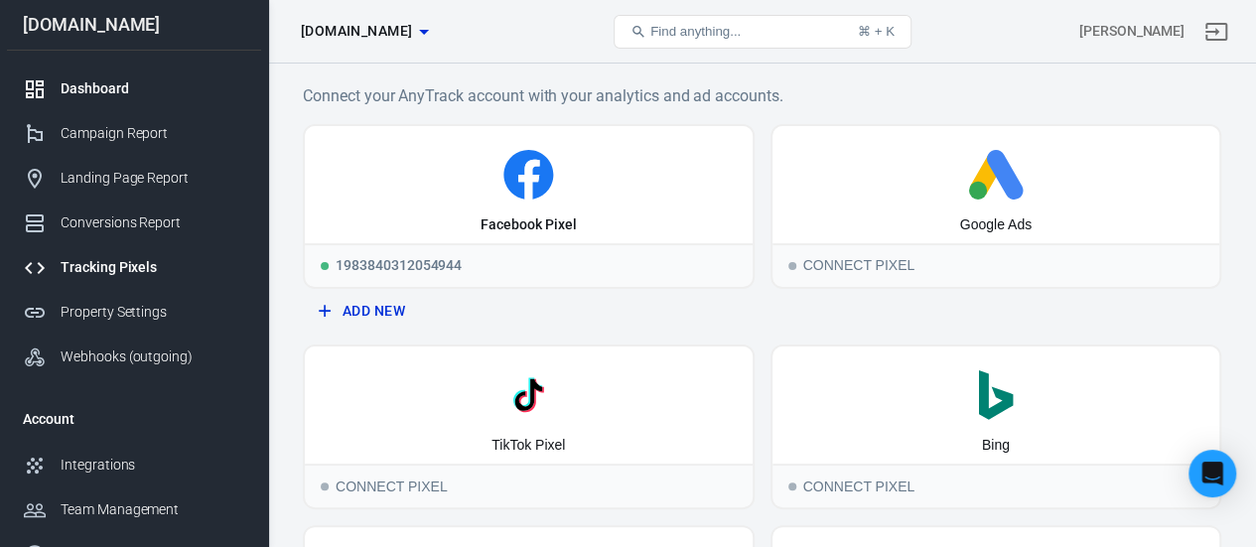
click at [89, 76] on link "Dashboard" at bounding box center [134, 89] width 254 height 45
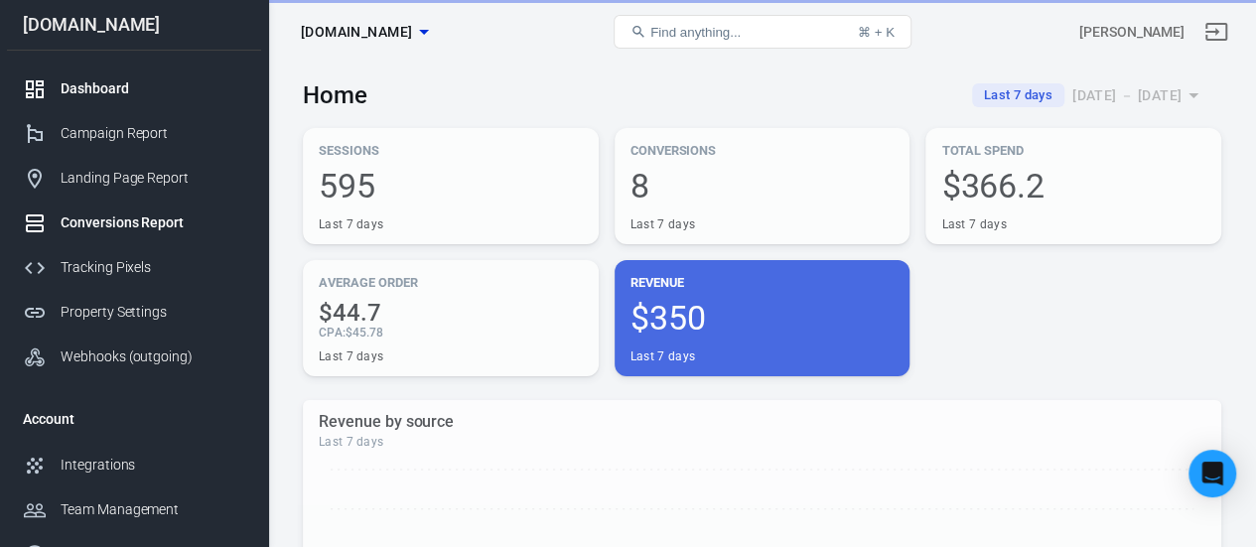
click at [136, 215] on div "Conversions Report" at bounding box center [153, 223] width 185 height 21
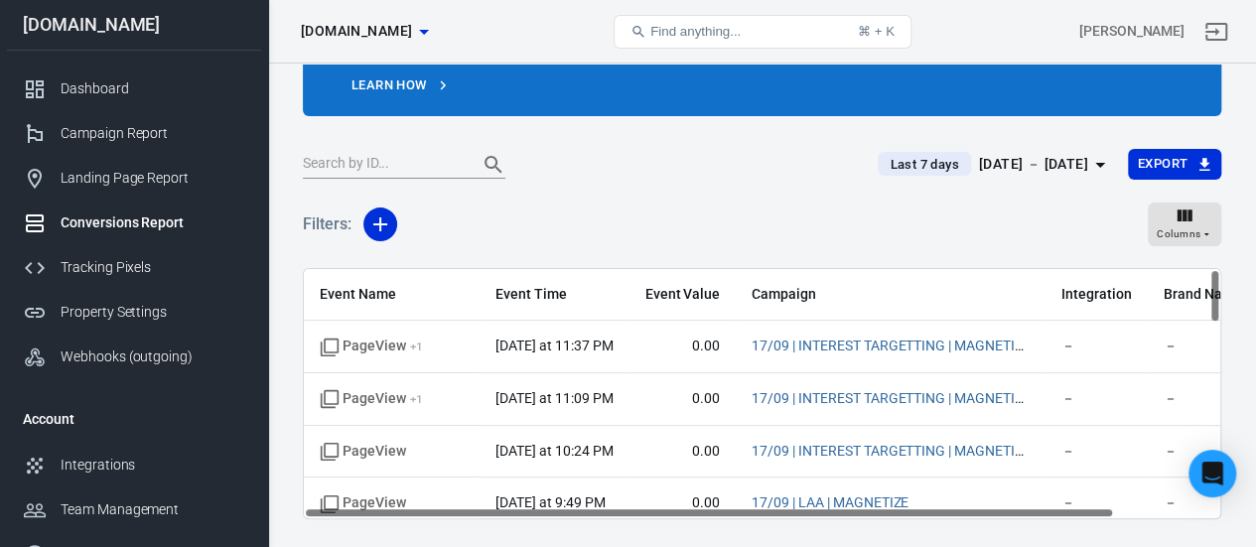
scroll to position [121, 0]
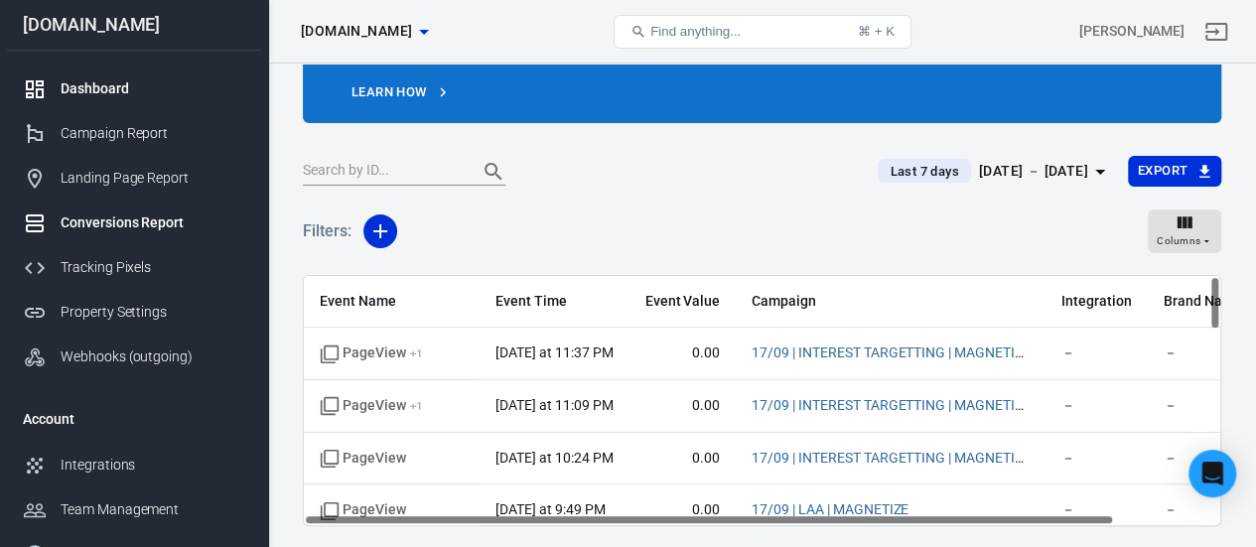
click at [134, 72] on link "Dashboard" at bounding box center [134, 89] width 254 height 45
